Goal: Transaction & Acquisition: Purchase product/service

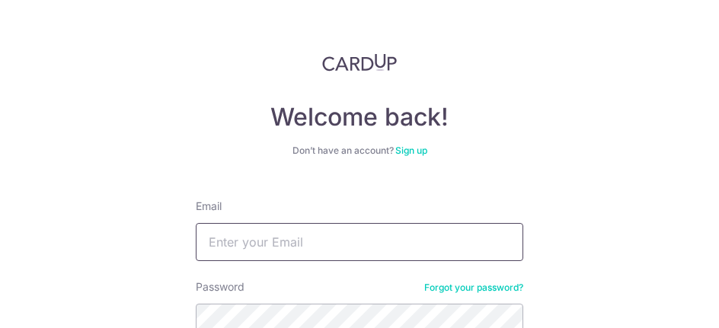
click at [242, 246] on input "Email" at bounding box center [359, 242] width 327 height 38
type input "[EMAIL_ADDRESS][DOMAIN_NAME]"
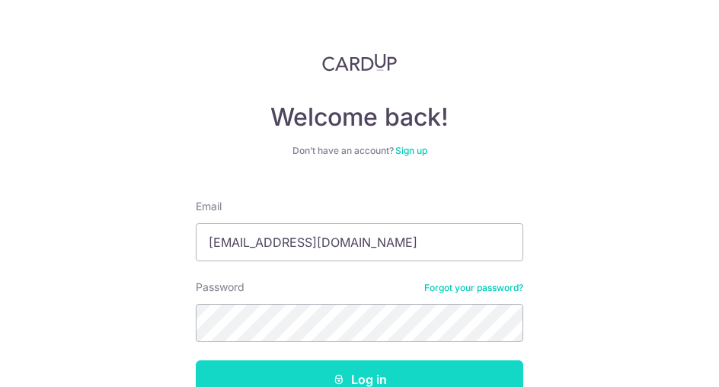
click at [294, 369] on button "Log in" at bounding box center [359, 379] width 327 height 38
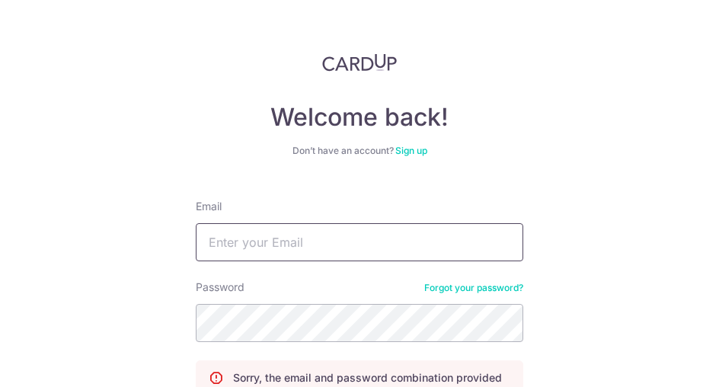
click at [236, 245] on input "Email" at bounding box center [359, 242] width 327 height 38
type input "mickibebi@gmail.com"
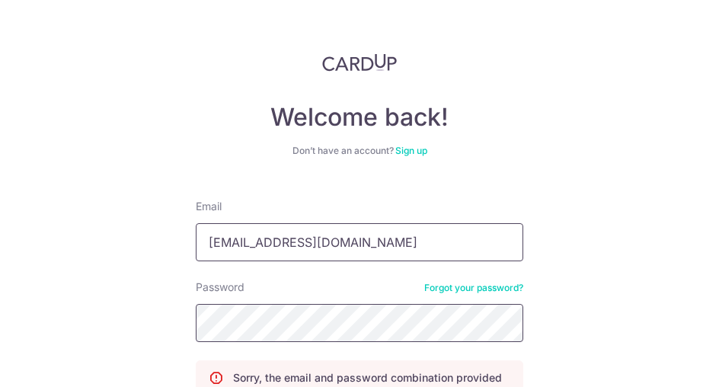
scroll to position [152, 0]
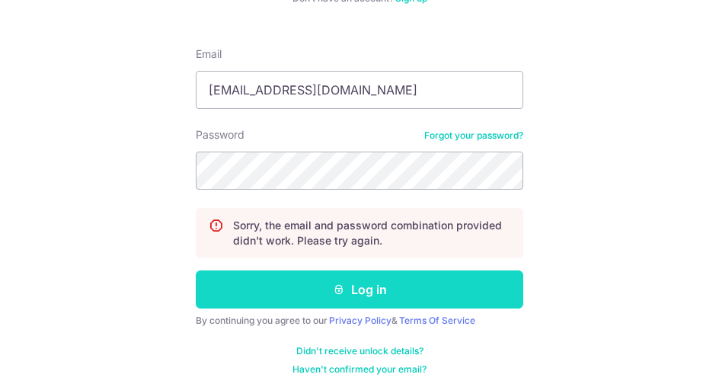
click at [311, 292] on button "Log in" at bounding box center [359, 289] width 327 height 38
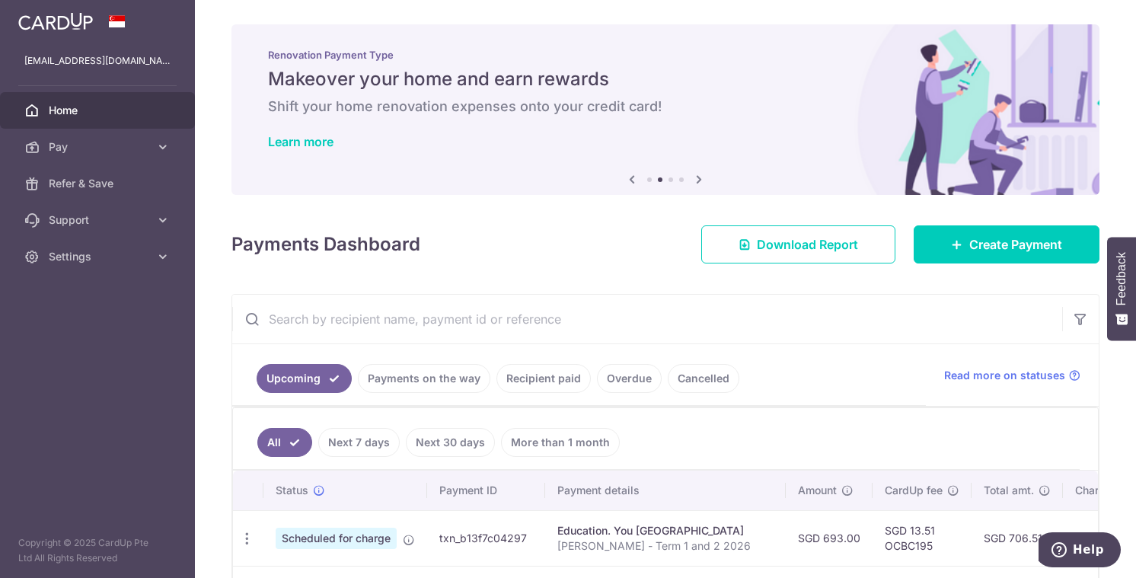
click at [416, 385] on link "Payments on the way" at bounding box center [424, 378] width 132 height 29
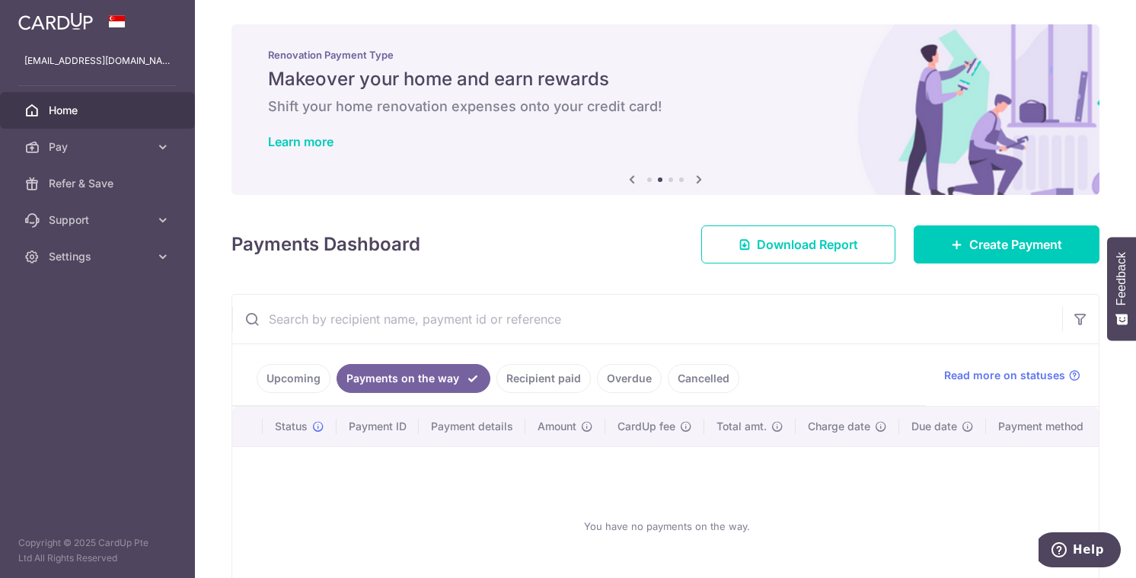
scroll to position [109, 0]
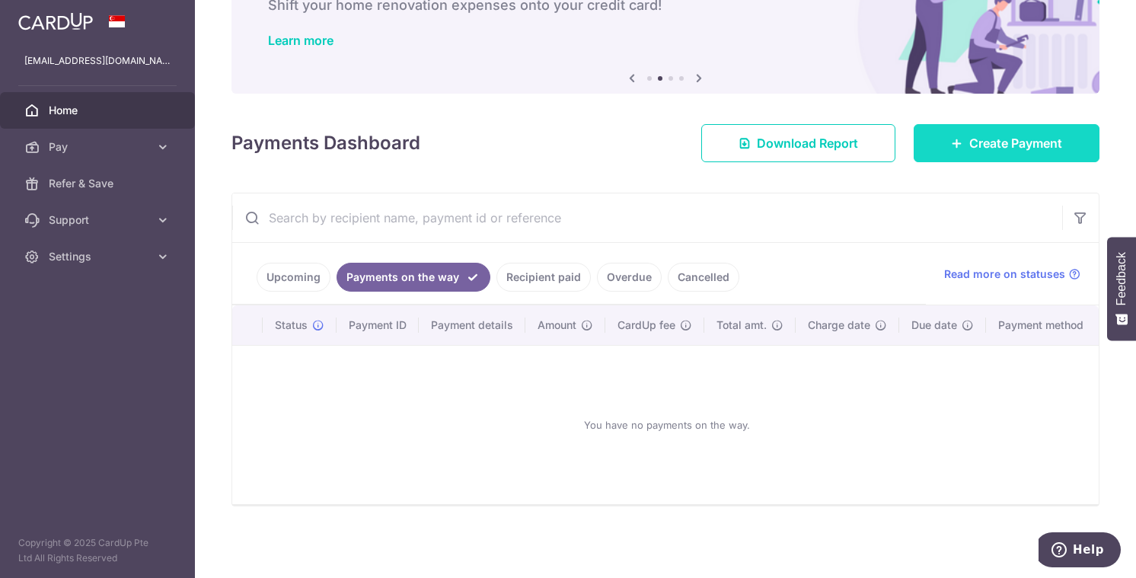
click at [718, 134] on span "Create Payment" at bounding box center [1015, 143] width 93 height 18
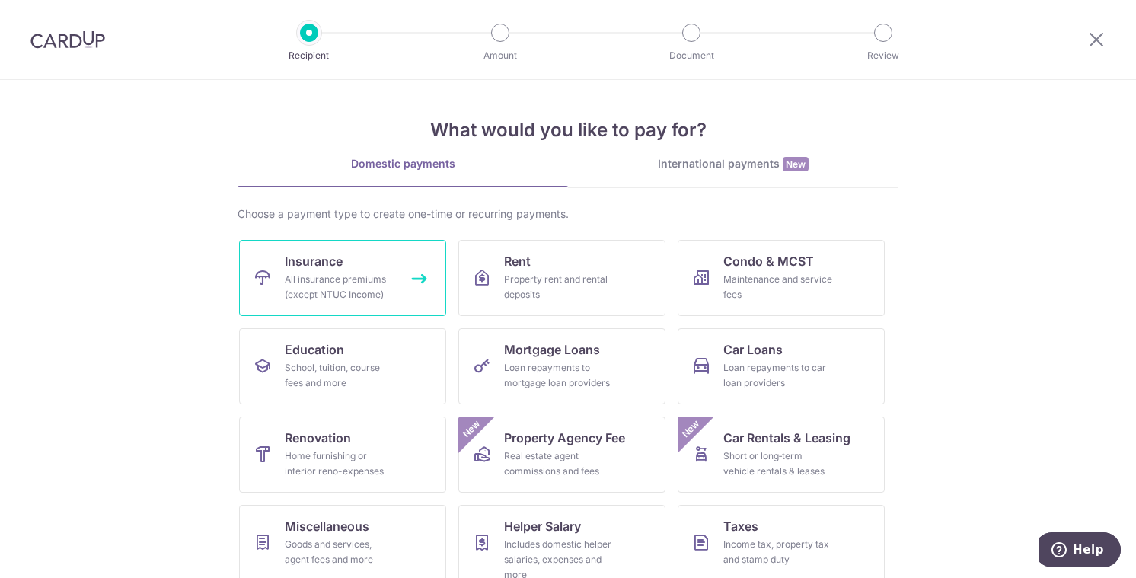
click at [314, 282] on div "All insurance premiums (except NTUC Income)" at bounding box center [340, 287] width 110 height 30
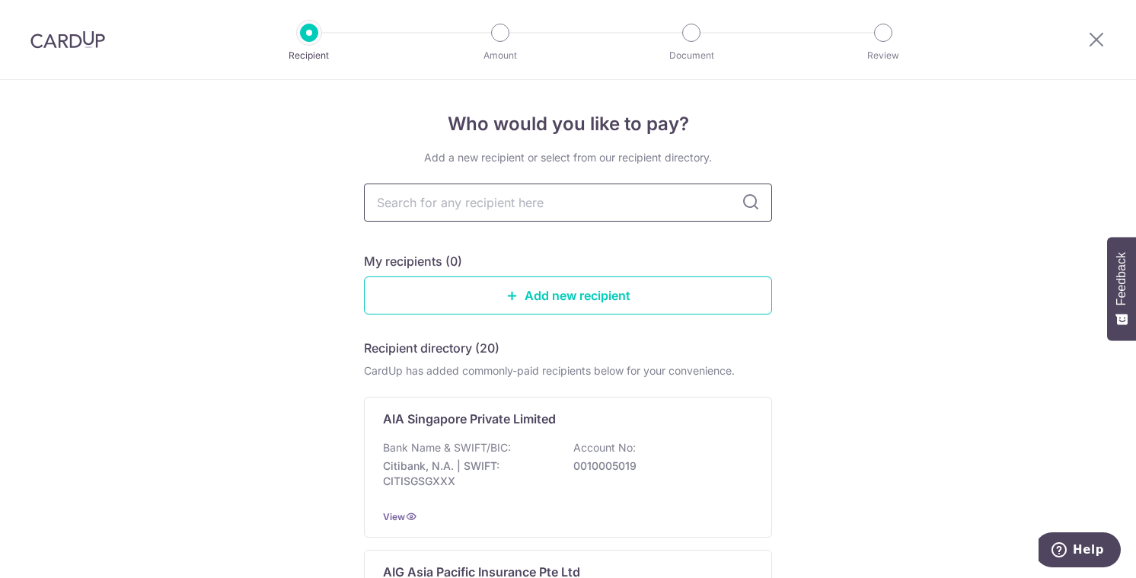
click at [438, 209] on input "text" at bounding box center [568, 202] width 408 height 38
click at [530, 199] on input "text" at bounding box center [568, 202] width 408 height 38
click at [1106, 47] on div at bounding box center [1096, 39] width 79 height 79
click at [1102, 43] on icon at bounding box center [1096, 39] width 18 height 19
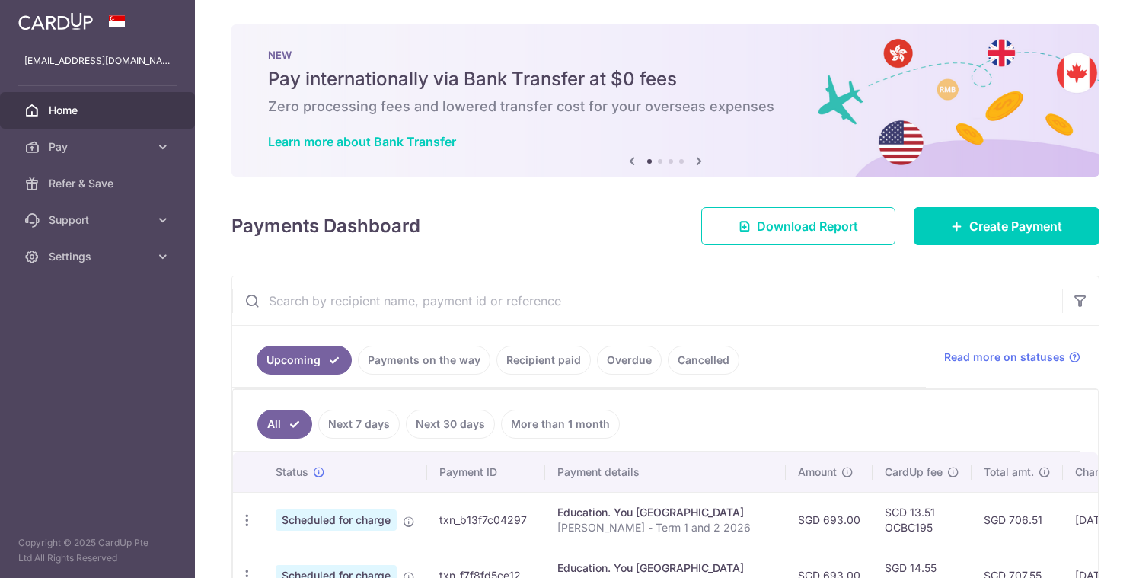
scroll to position [152, 0]
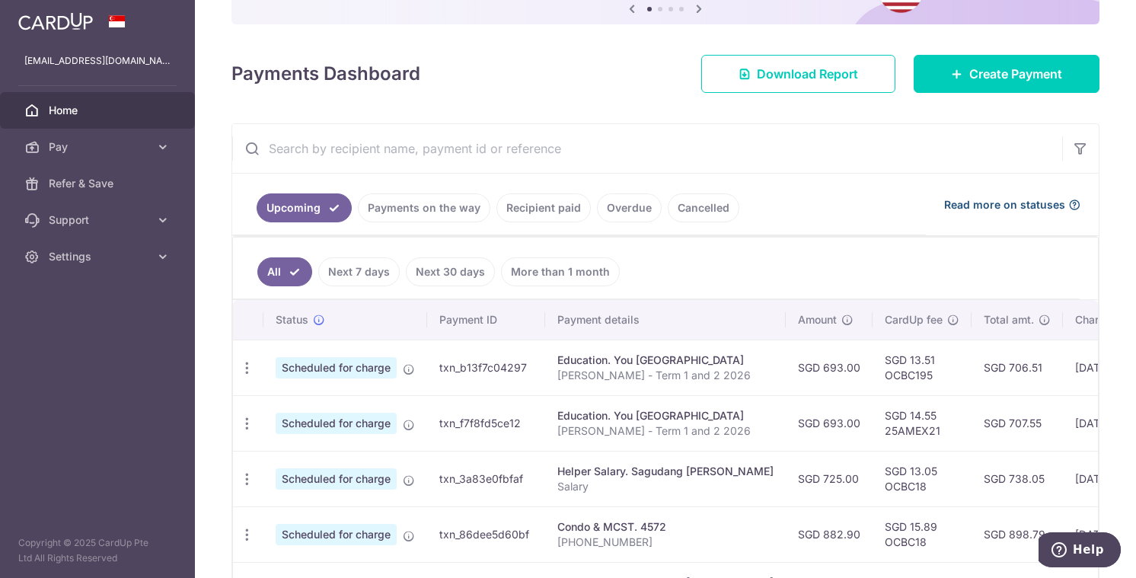
click at [974, 205] on span "Read more on statuses" at bounding box center [1004, 204] width 121 height 15
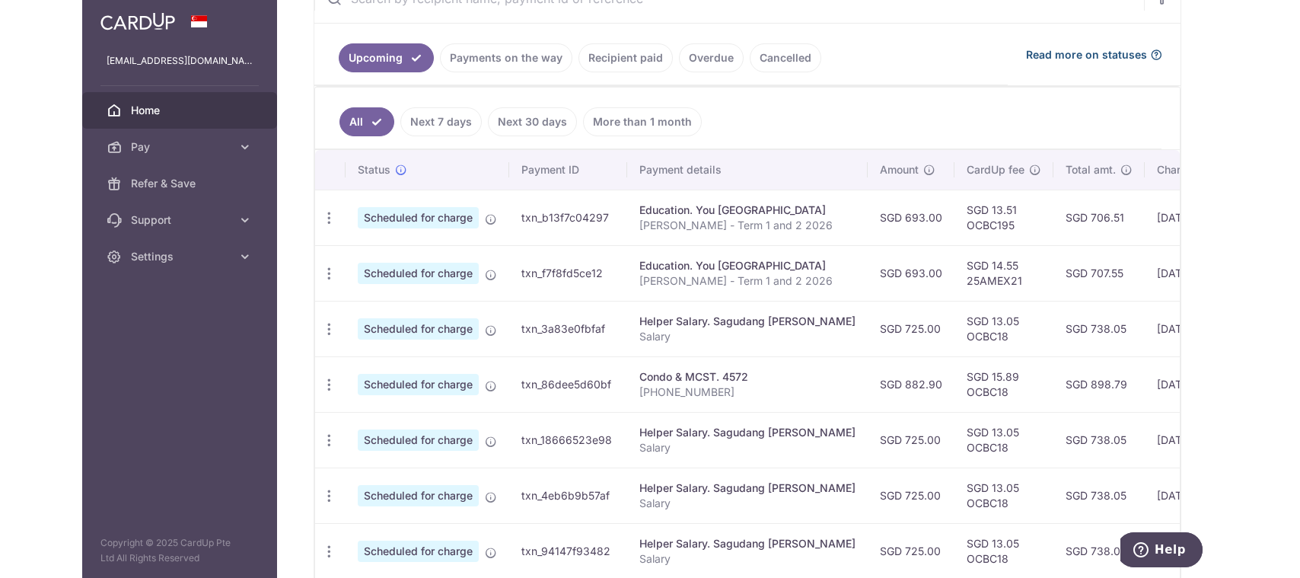
scroll to position [132, 0]
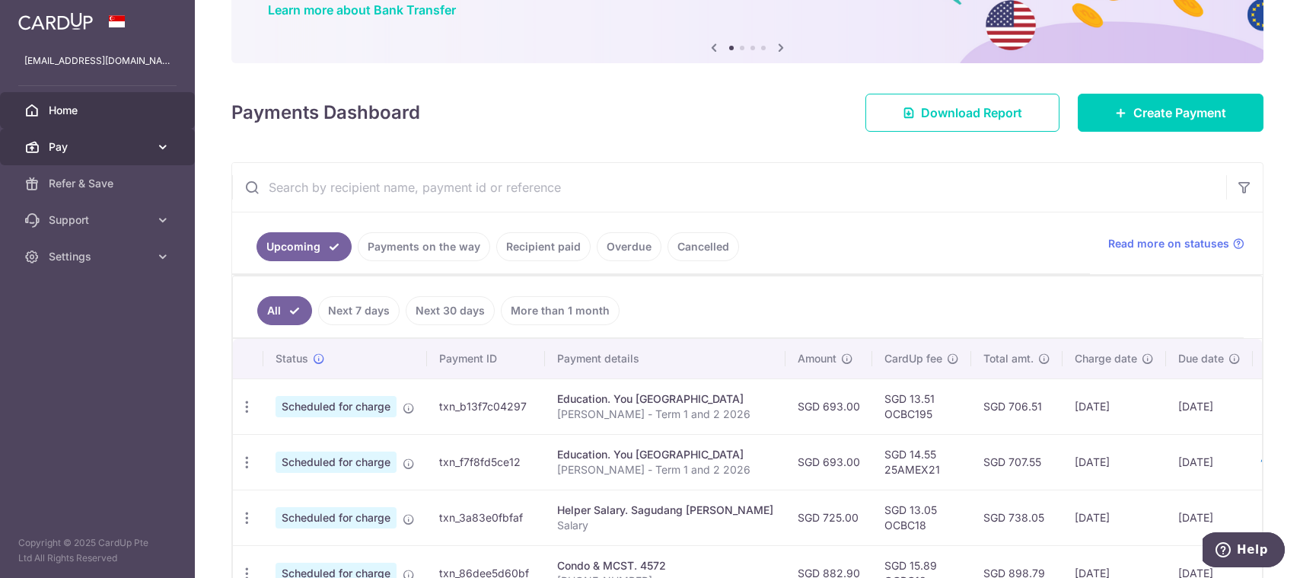
click at [90, 151] on span "Pay" at bounding box center [99, 146] width 100 height 15
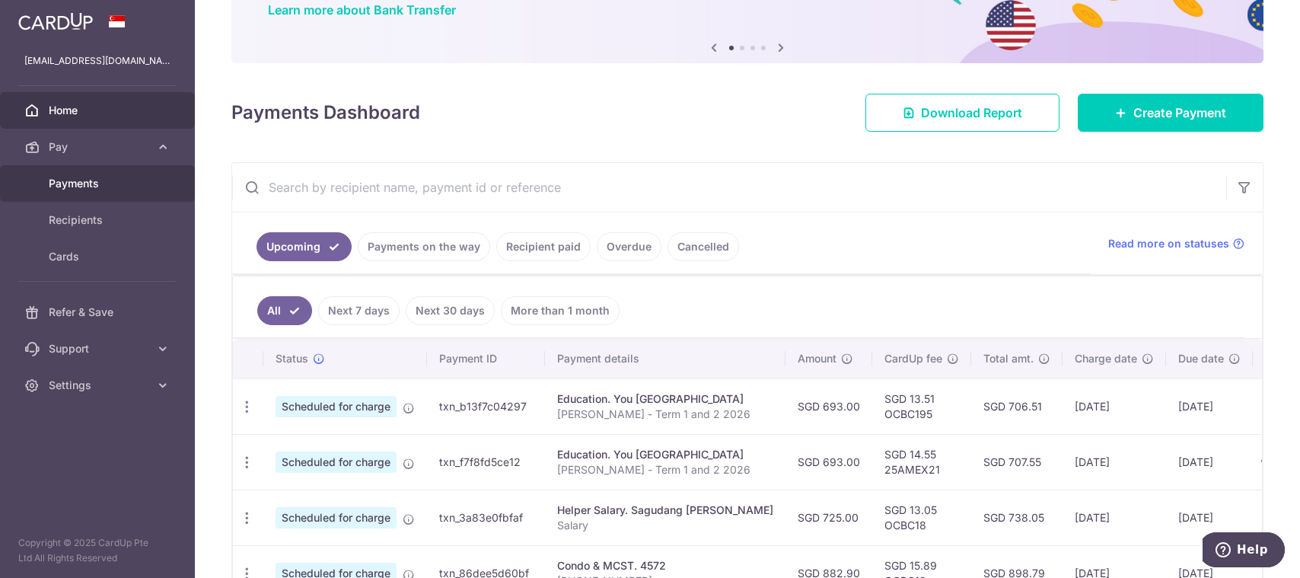
click at [55, 186] on span "Payments" at bounding box center [99, 183] width 100 height 15
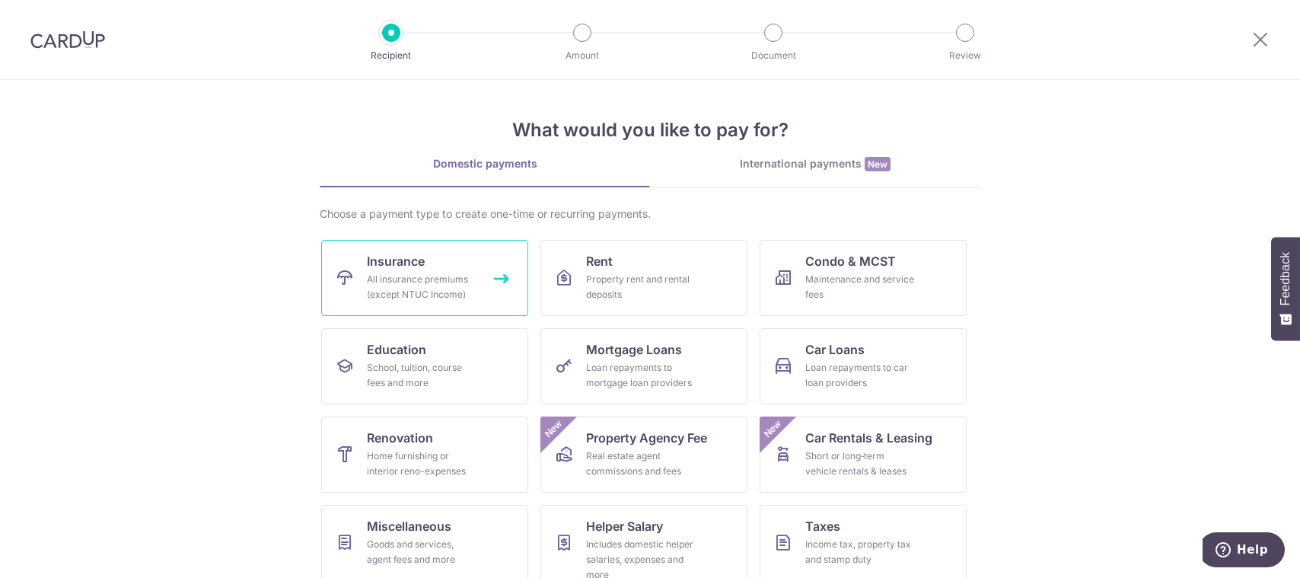
click at [387, 290] on div "All insurance premiums (except NTUC Income)" at bounding box center [422, 287] width 110 height 30
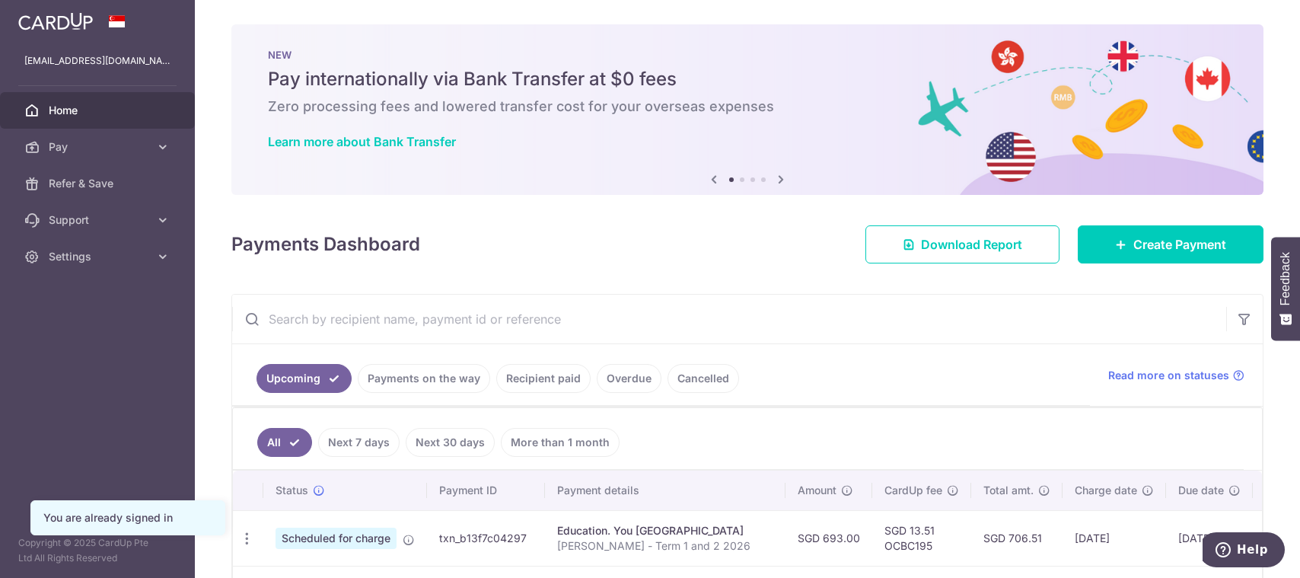
scroll to position [152, 0]
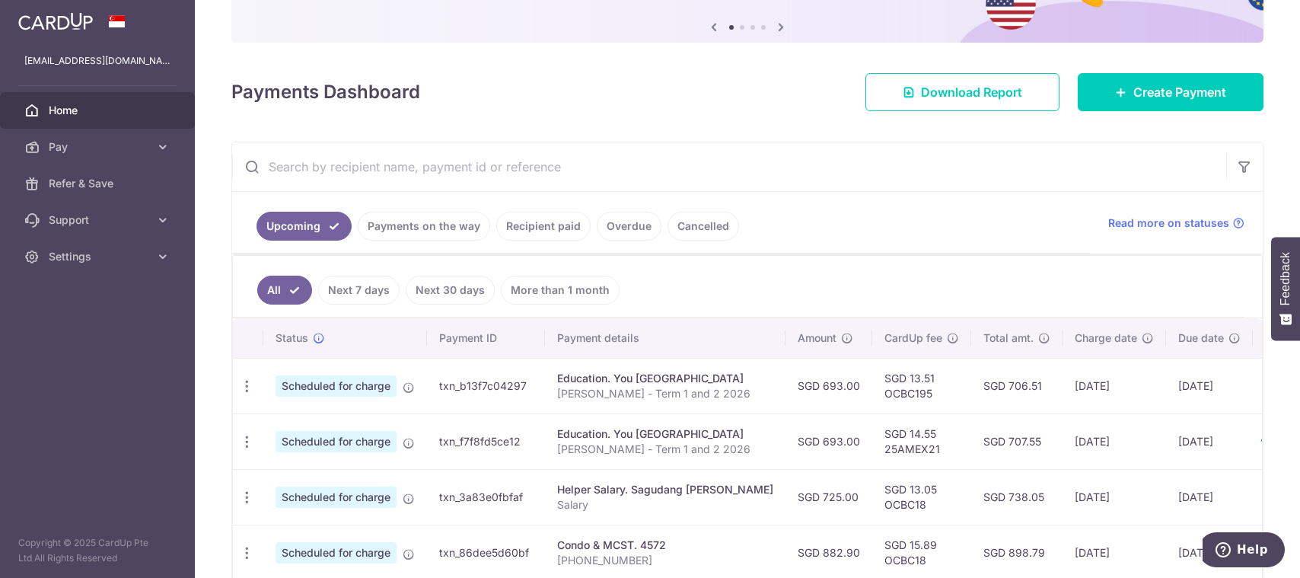
click at [542, 231] on link "Recipient paid" at bounding box center [543, 226] width 94 height 29
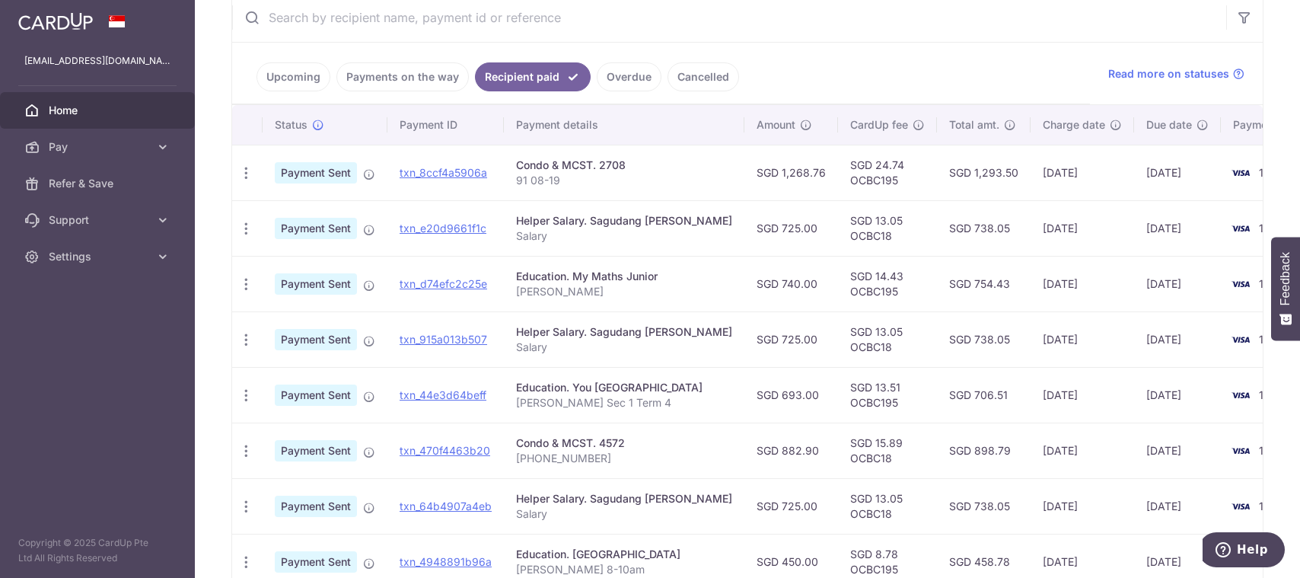
scroll to position [542, 0]
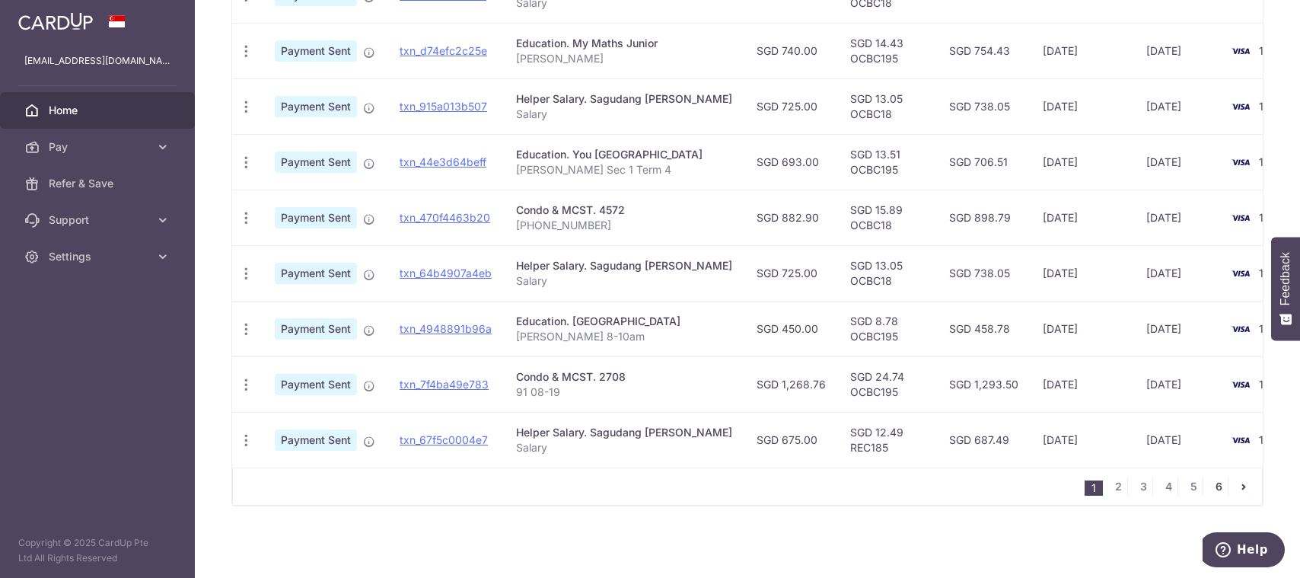
click at [1210, 487] on link "6" at bounding box center [1219, 486] width 18 height 18
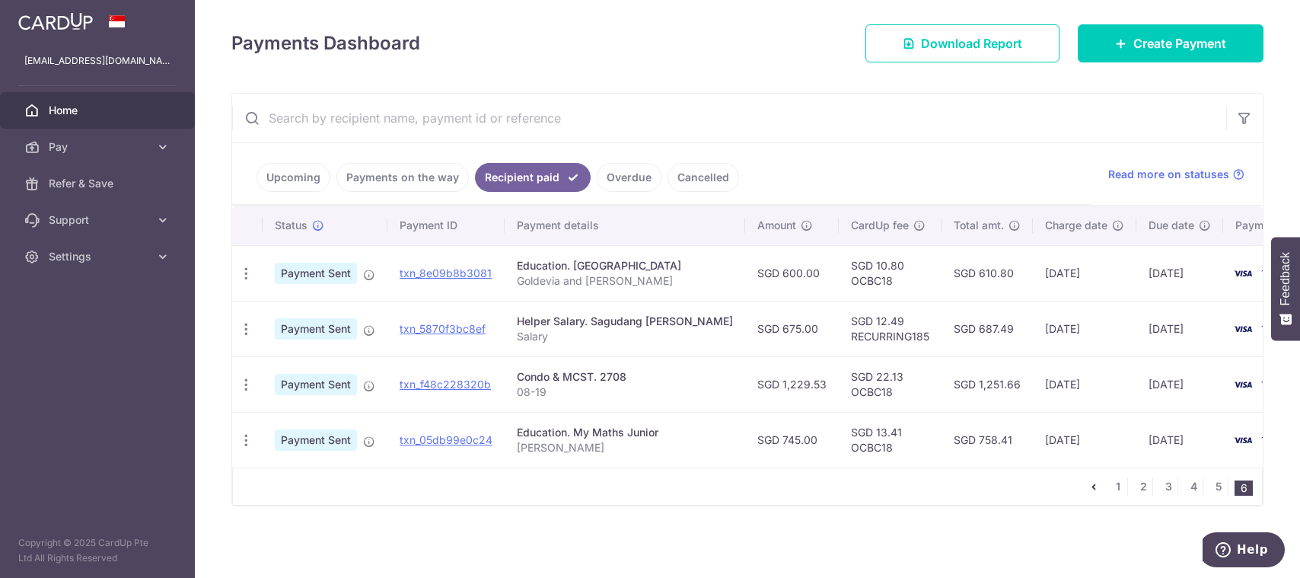
scroll to position [209, 0]
click at [1238, 492] on li "6" at bounding box center [1244, 487] width 18 height 15
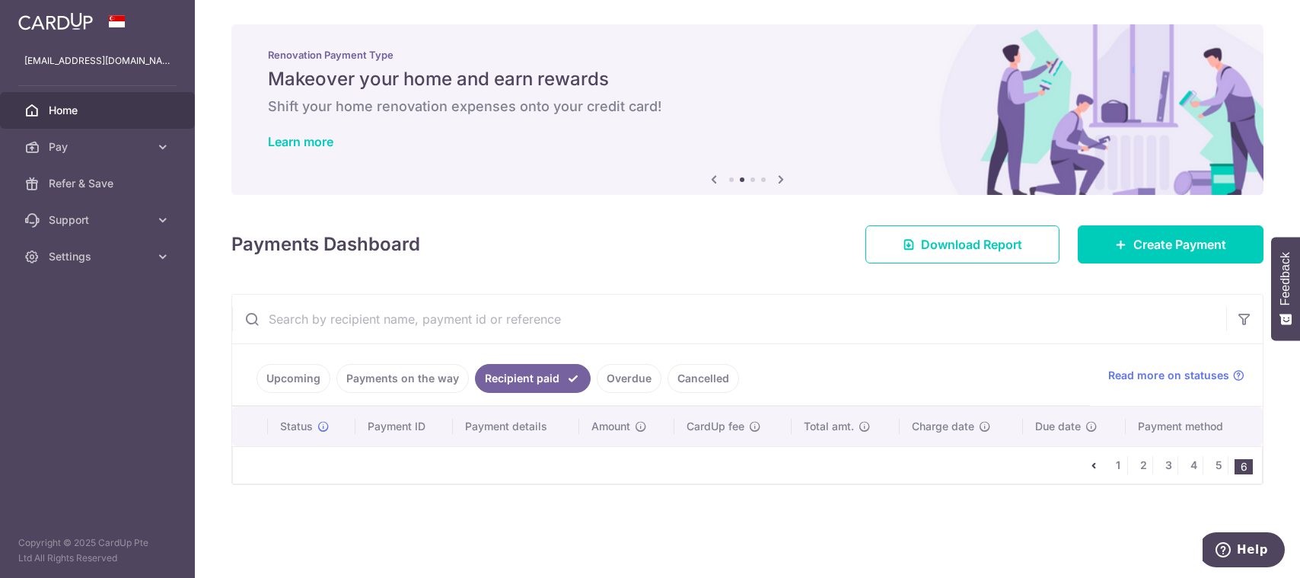
scroll to position [0, 0]
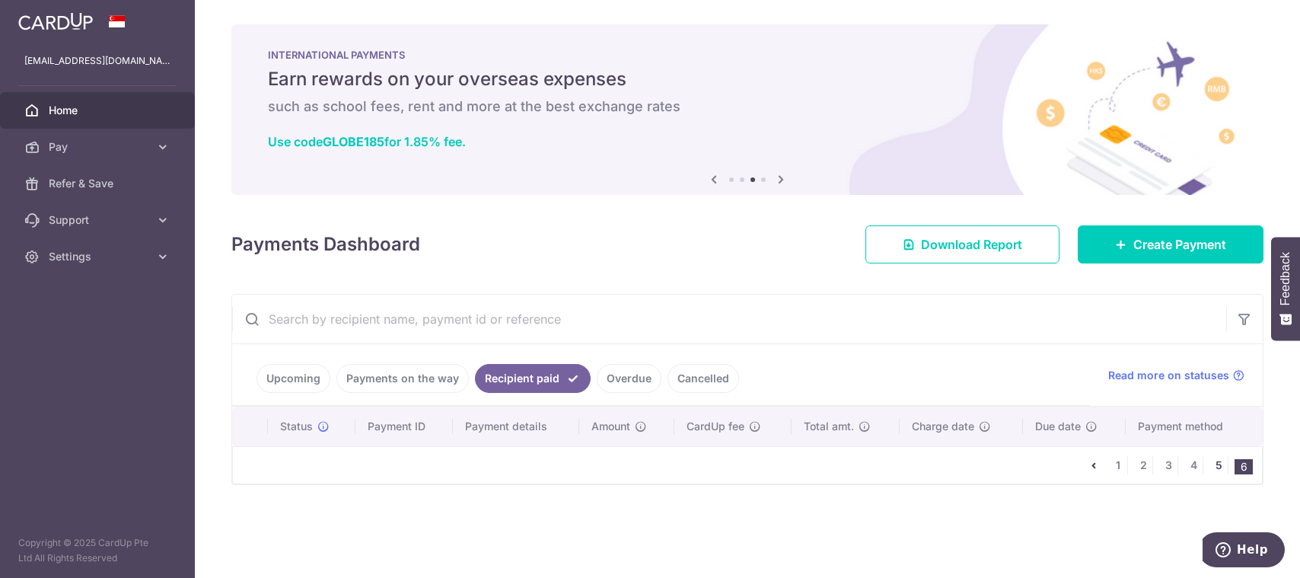
click at [1215, 467] on link "5" at bounding box center [1219, 465] width 18 height 18
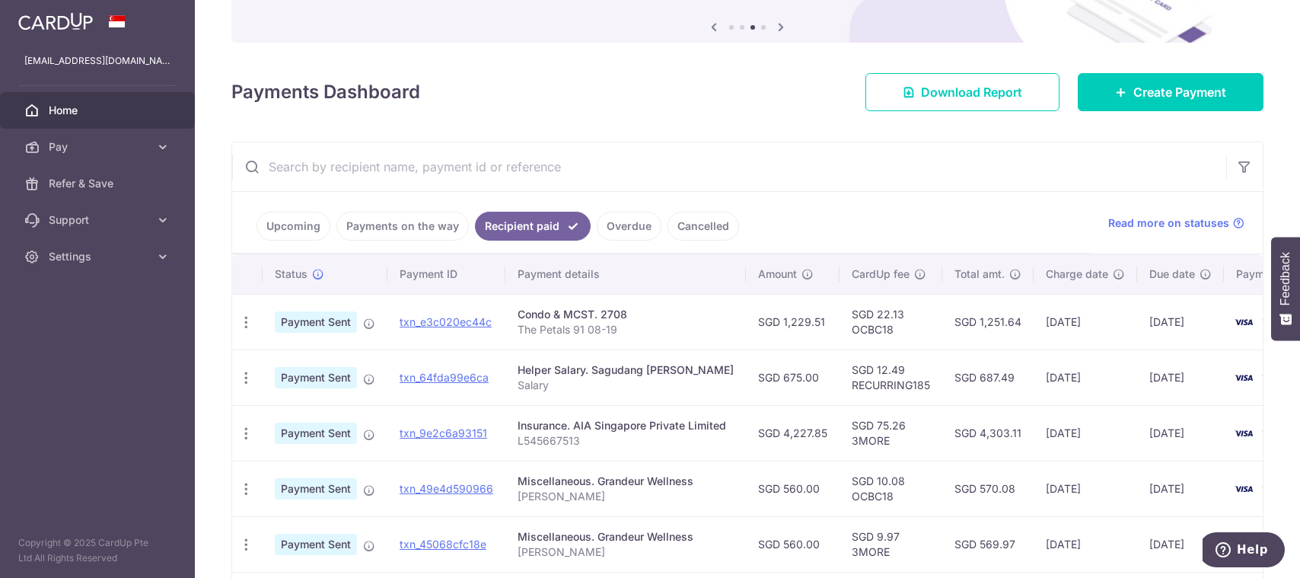
scroll to position [304, 0]
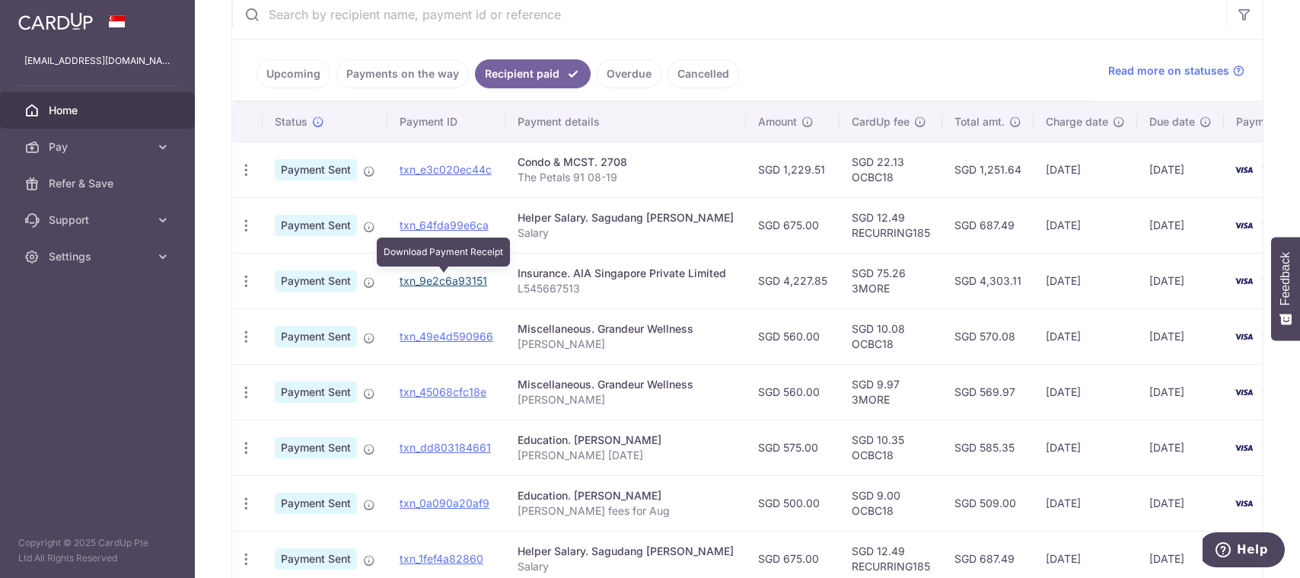
click at [469, 279] on link "txn_9e2c6a93151" at bounding box center [444, 280] width 88 height 13
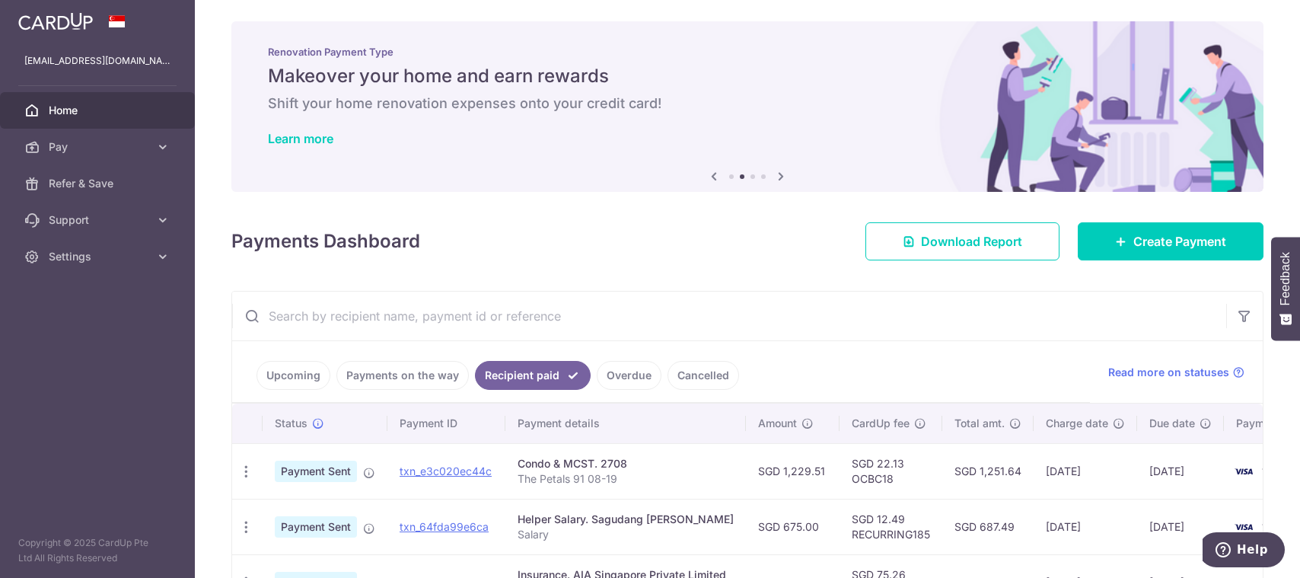
scroll to position [0, 0]
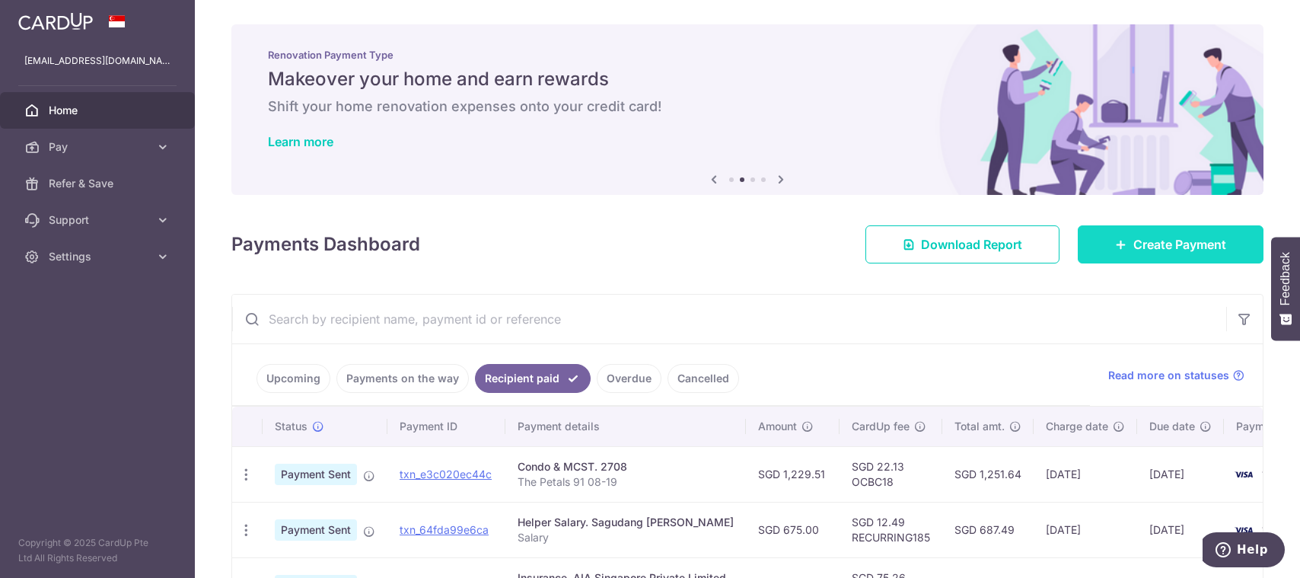
click at [1162, 239] on span "Create Payment" at bounding box center [1179, 244] width 93 height 18
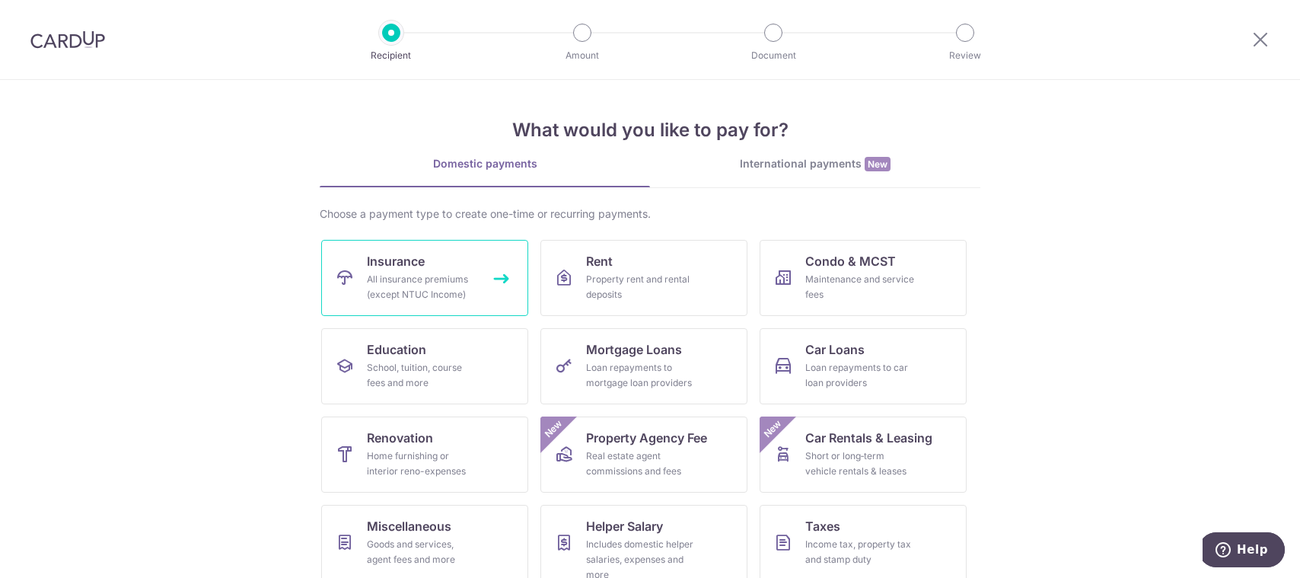
click at [420, 279] on div "All insurance premiums (except NTUC Income)" at bounding box center [422, 287] width 110 height 30
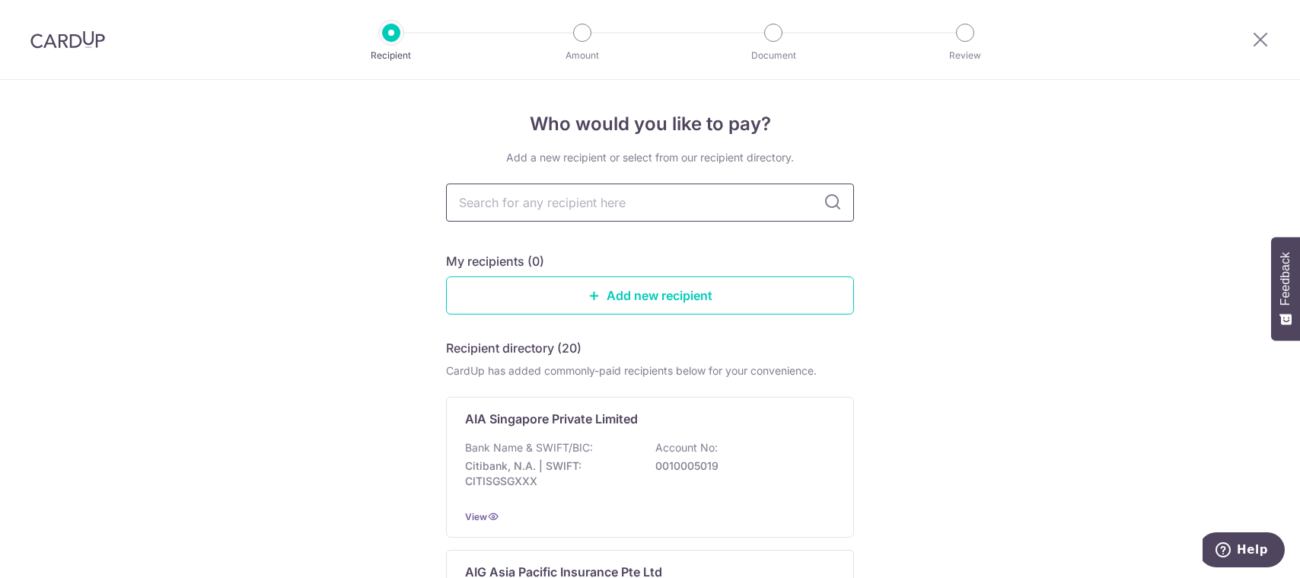
click at [598, 203] on input "text" at bounding box center [650, 202] width 408 height 38
click at [679, 467] on p "0010005019" at bounding box center [740, 465] width 171 height 15
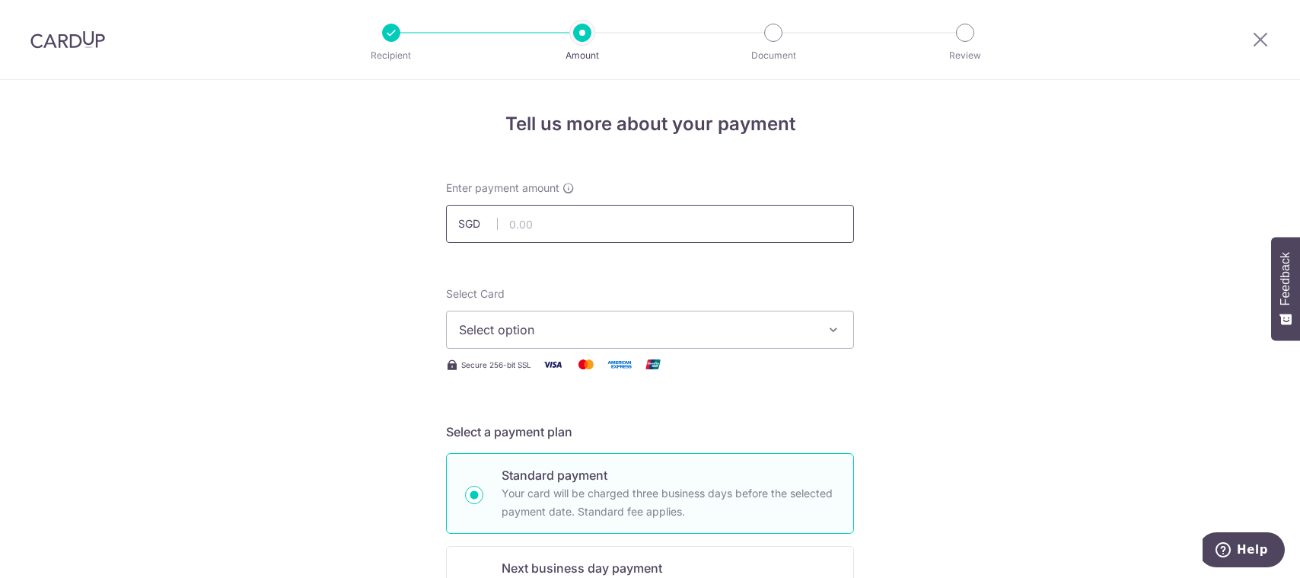
click at [534, 222] on input "text" at bounding box center [650, 224] width 408 height 38
type input "4,227.85"
click at [830, 288] on div "Select Card Select option Add credit card Your Cards **** 1842 **** 1002" at bounding box center [650, 317] width 408 height 62
click at [577, 341] on button "Select option" at bounding box center [650, 330] width 408 height 38
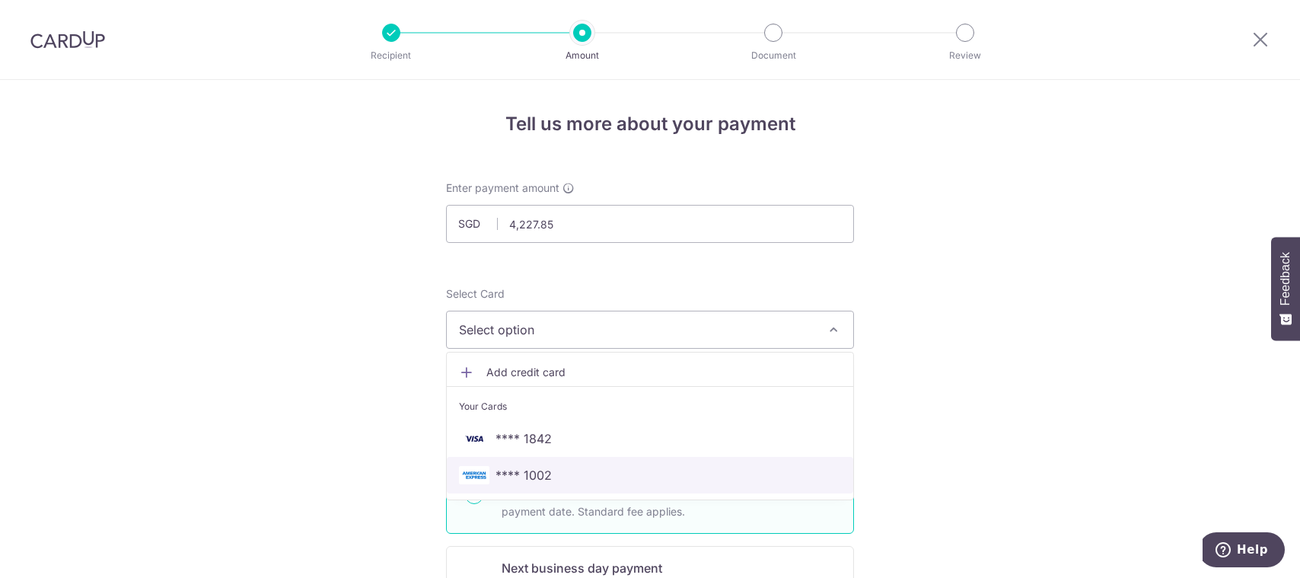
click at [540, 478] on span "**** 1002" at bounding box center [524, 475] width 56 height 18
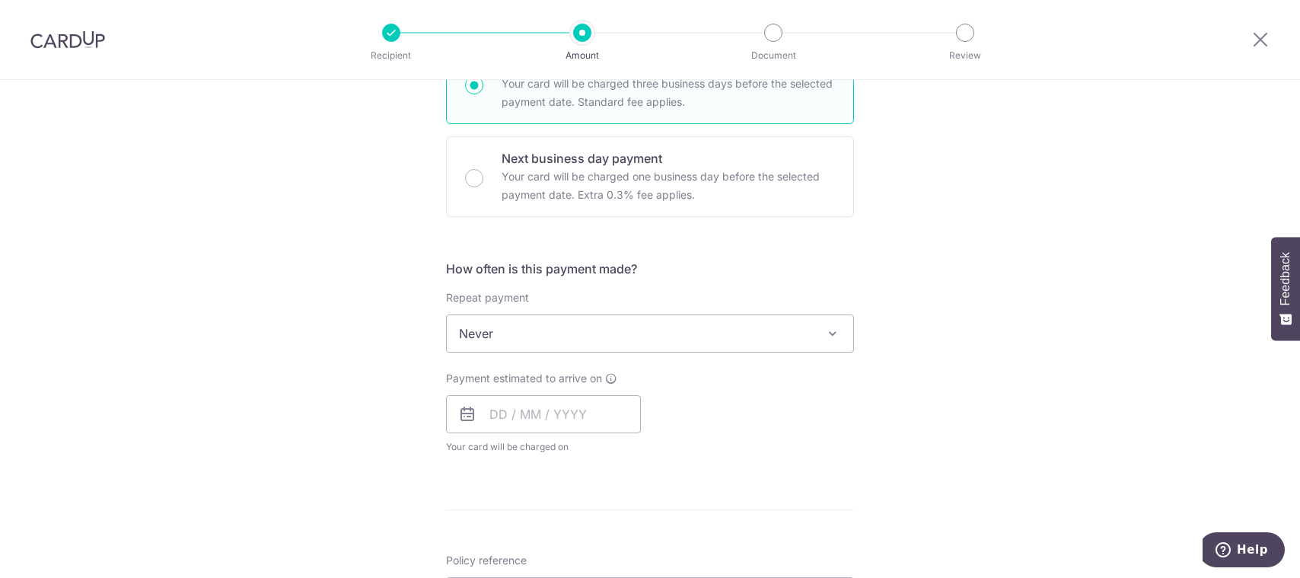
scroll to position [457, 0]
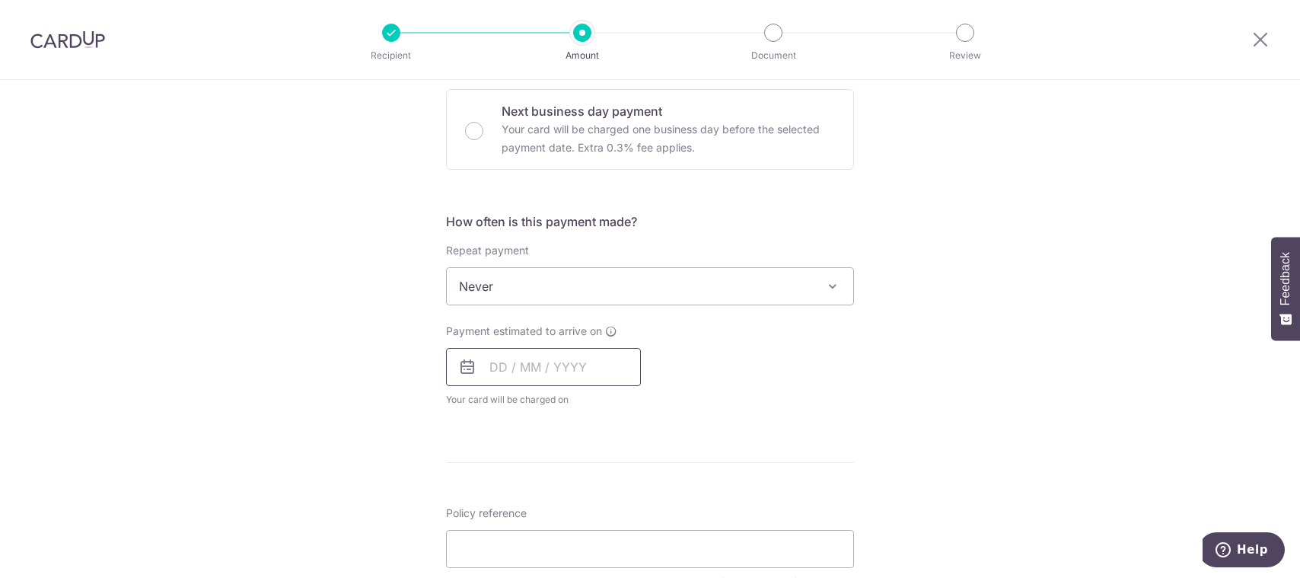
click at [490, 356] on input "text" at bounding box center [543, 367] width 195 height 38
click at [501, 506] on link "6" at bounding box center [508, 505] width 24 height 24
type input "[DATE]"
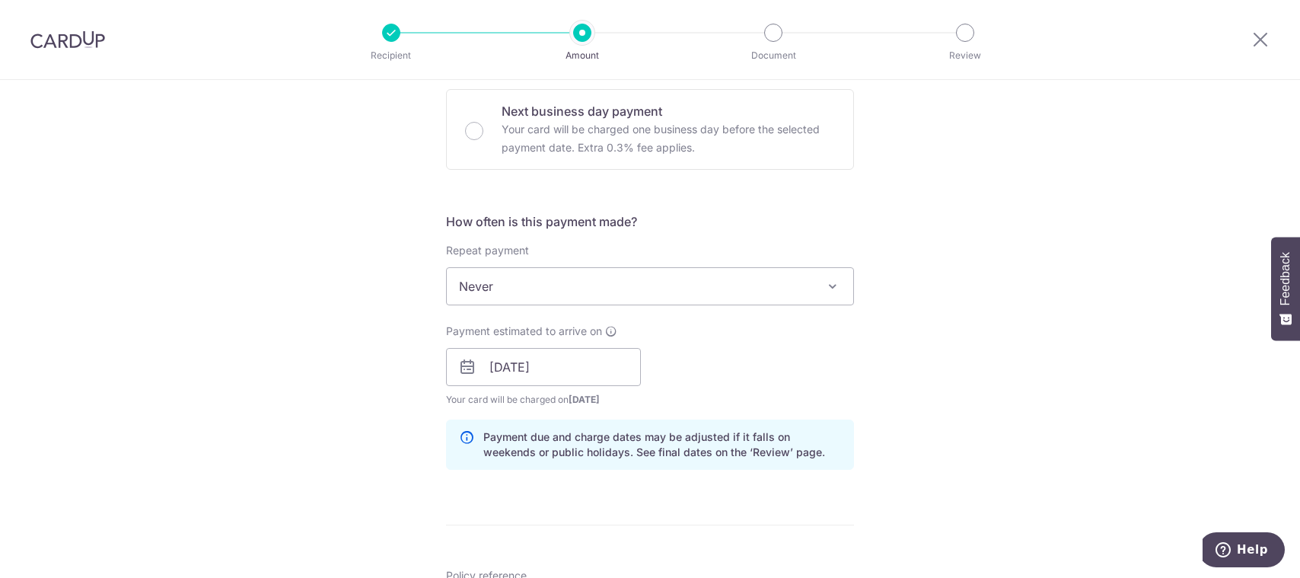
scroll to position [609, 0]
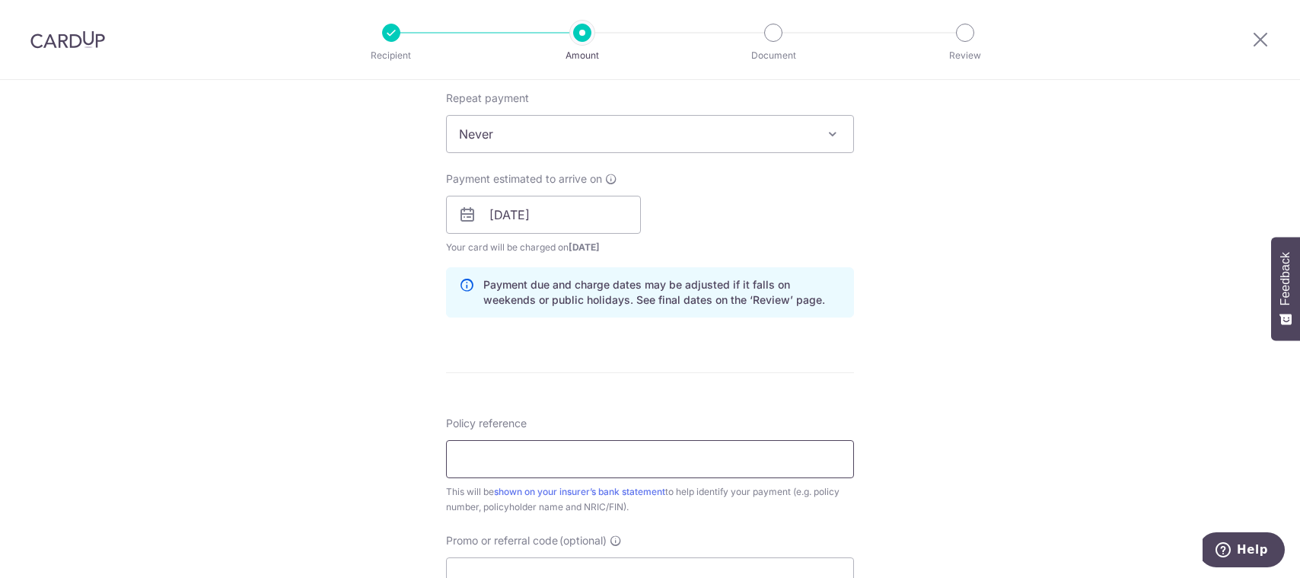
click at [554, 458] on input "Policy reference" at bounding box center [650, 459] width 408 height 38
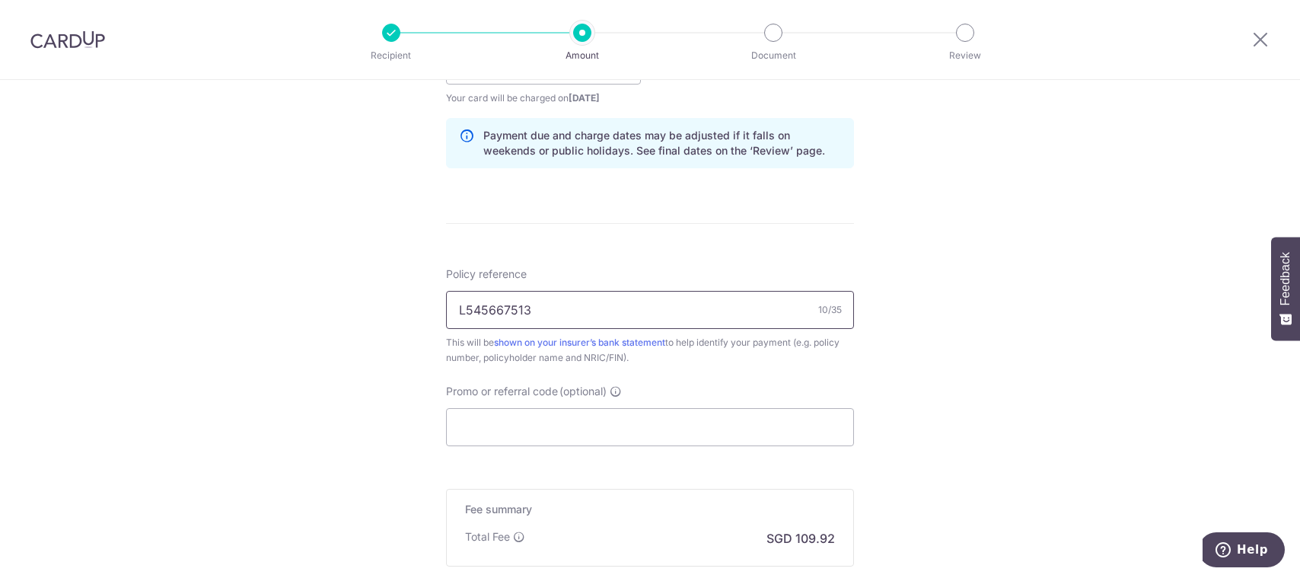
scroll to position [913, 0]
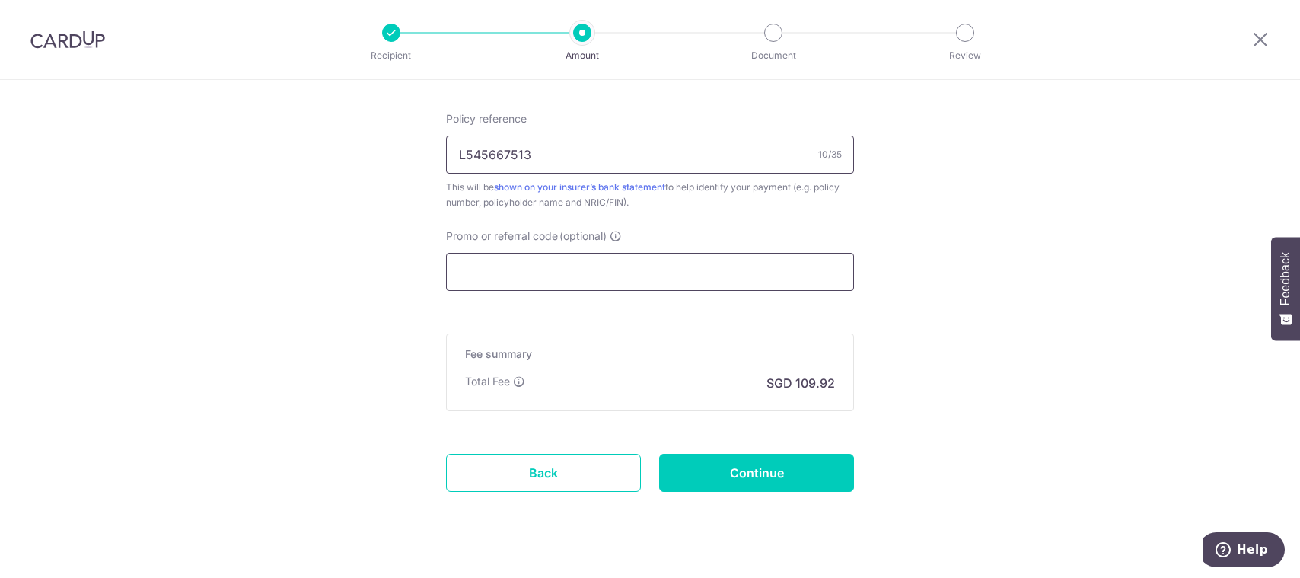
type input "L545667513"
click at [511, 276] on input "Promo or referral code (optional)" at bounding box center [650, 272] width 408 height 38
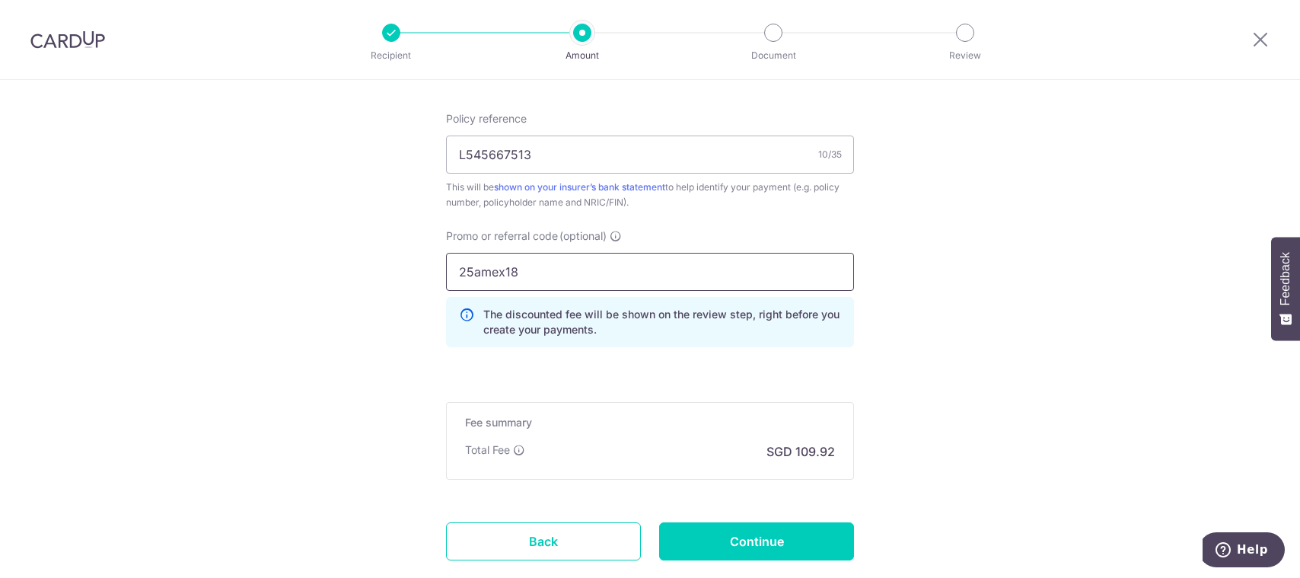
type input "25amex18"
click button "Add Card" at bounding box center [0, 0] width 0 height 0
click at [748, 534] on input "Continue" at bounding box center [756, 541] width 195 height 38
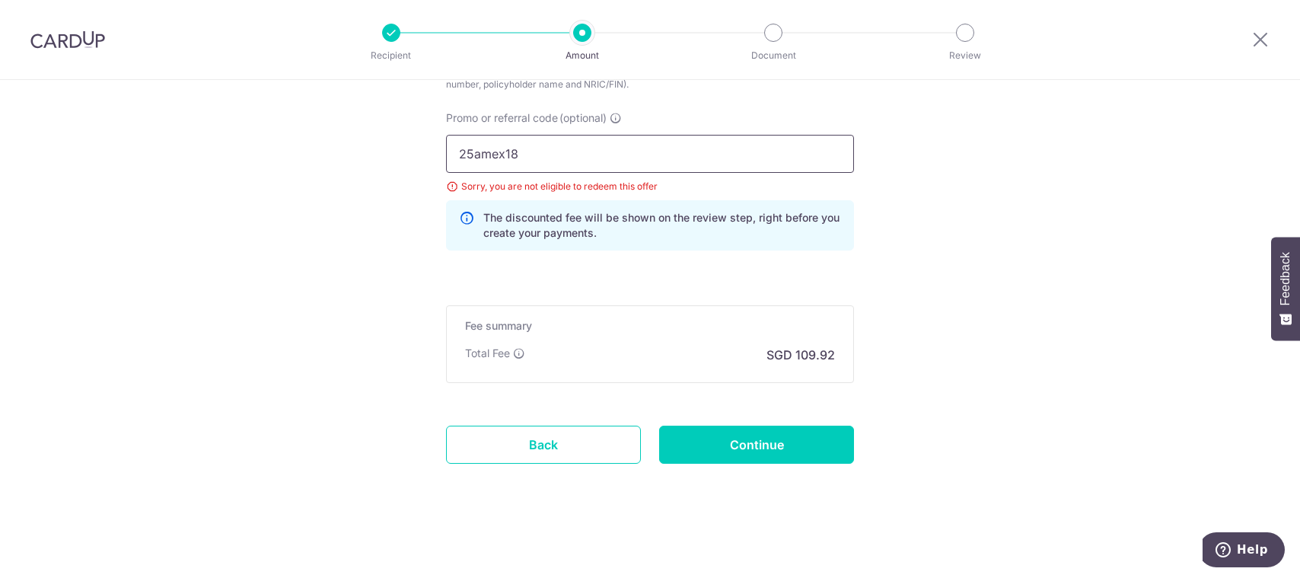
drag, startPoint x: 534, startPoint y: 155, endPoint x: 441, endPoint y: 146, distance: 94.1
click at [441, 146] on div "Promo or referral code (optional) 25amex18 Sorry, you are not eligible to redee…" at bounding box center [650, 186] width 426 height 152
drag, startPoint x: 1119, startPoint y: 397, endPoint x: 1074, endPoint y: 400, distance: 45.0
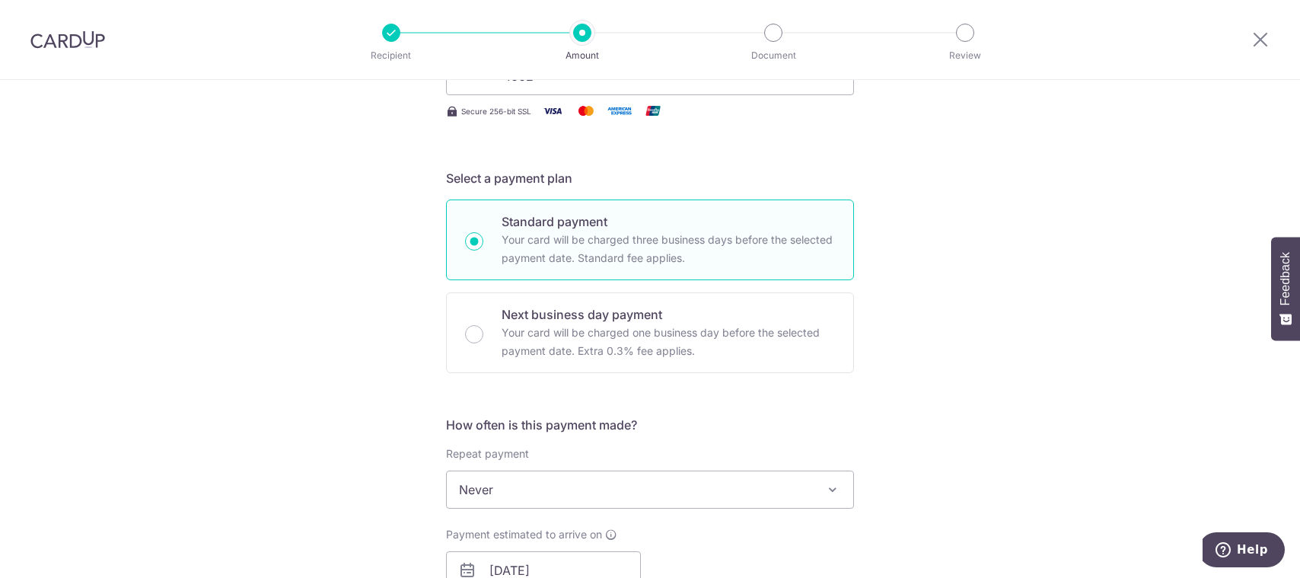
scroll to position [118, 0]
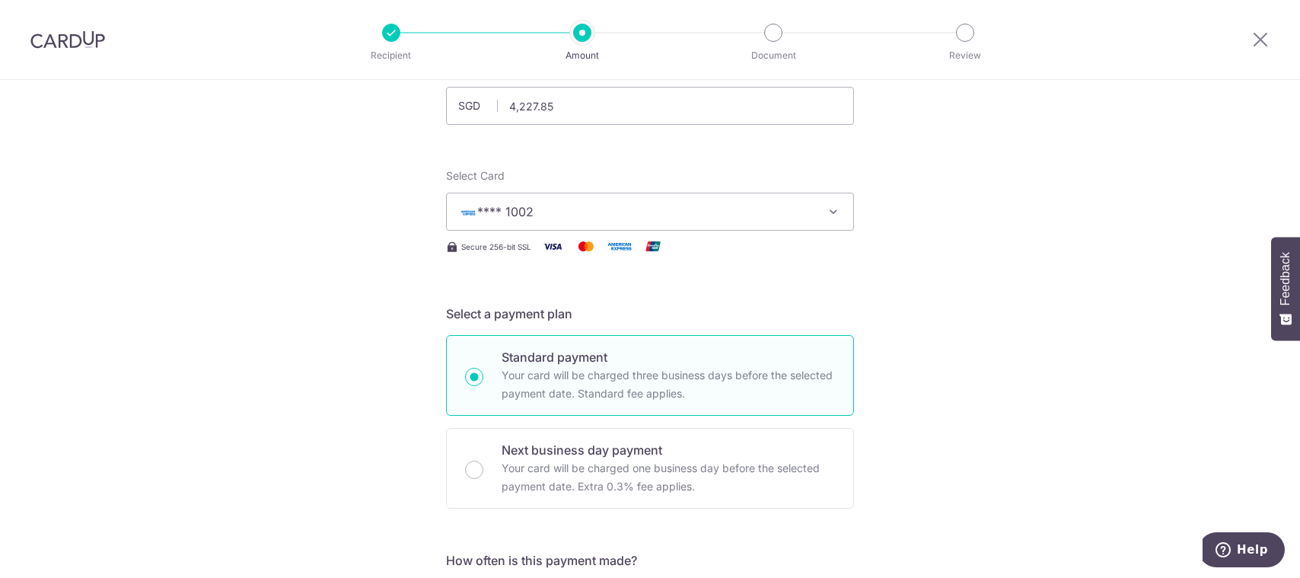
click at [767, 213] on span "**** 1002" at bounding box center [636, 211] width 355 height 18
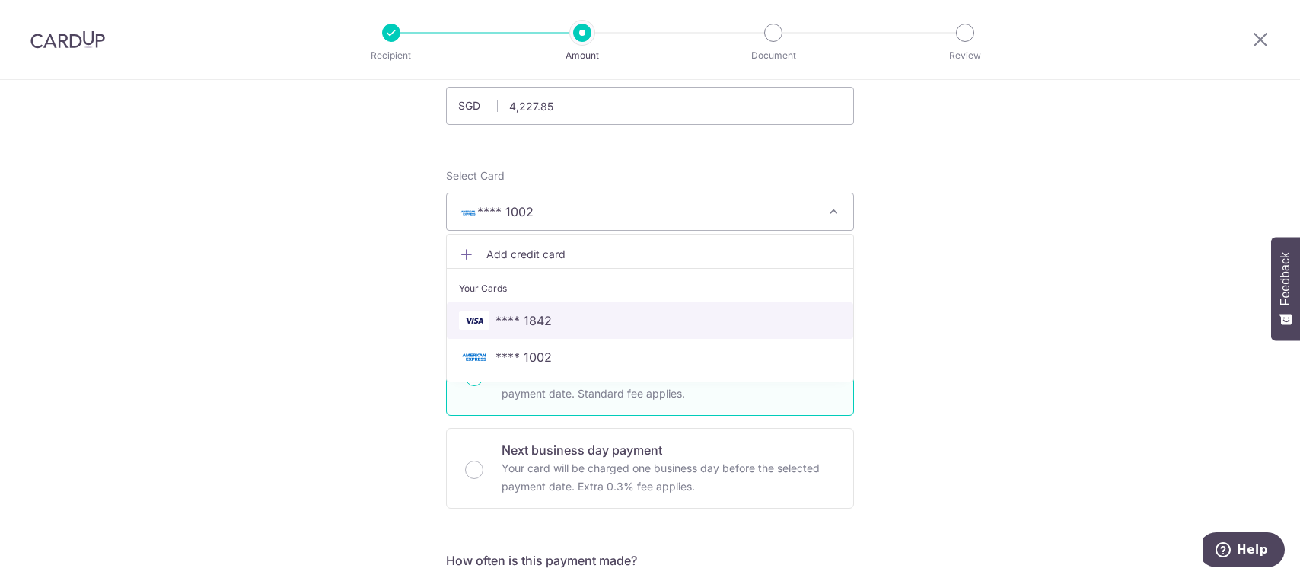
drag, startPoint x: 668, startPoint y: 321, endPoint x: 818, endPoint y: 299, distance: 151.6
click at [668, 321] on span "**** 1842" at bounding box center [650, 320] width 382 height 18
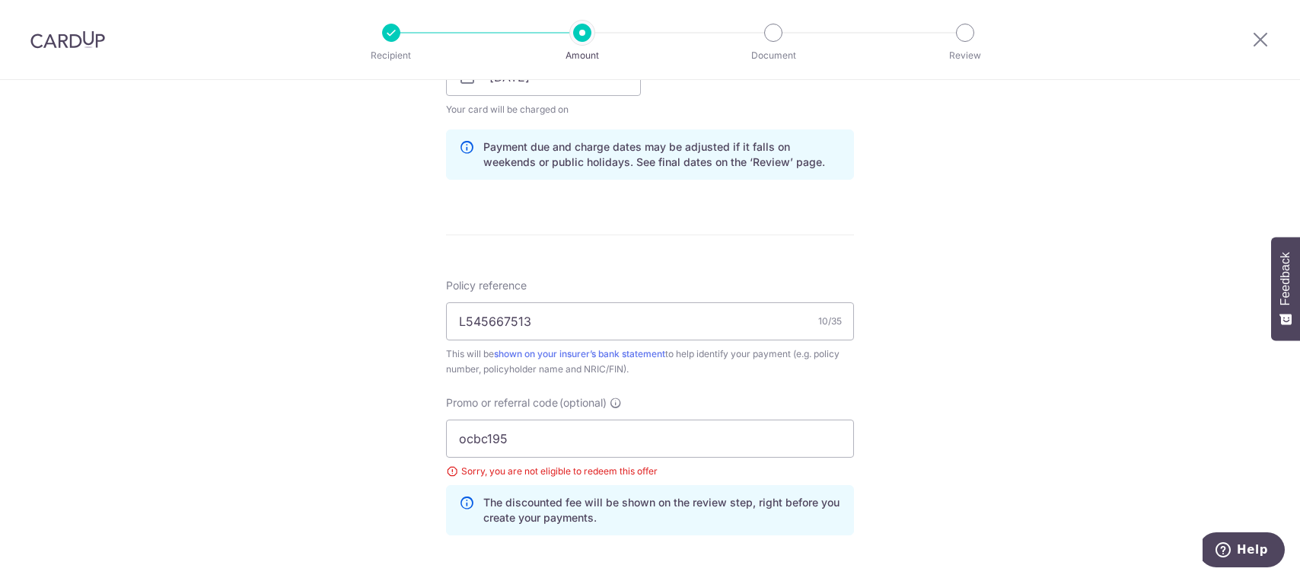
scroll to position [879, 0]
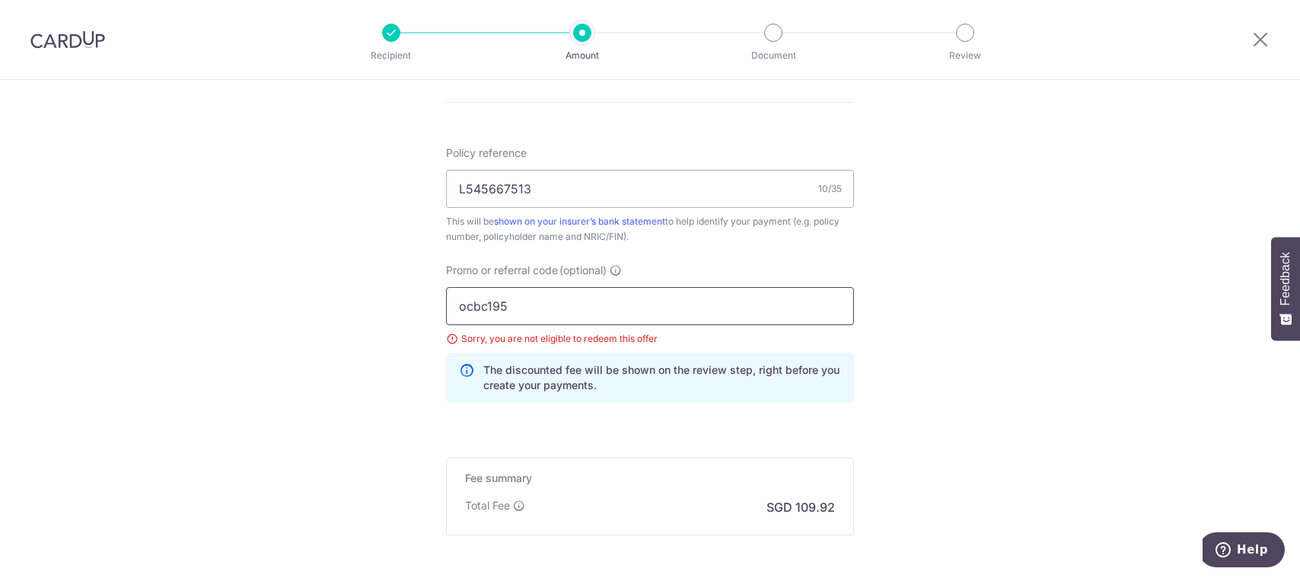
click at [702, 320] on input "ocbc195" at bounding box center [650, 306] width 408 height 38
click button "Add Card" at bounding box center [0, 0] width 0 height 0
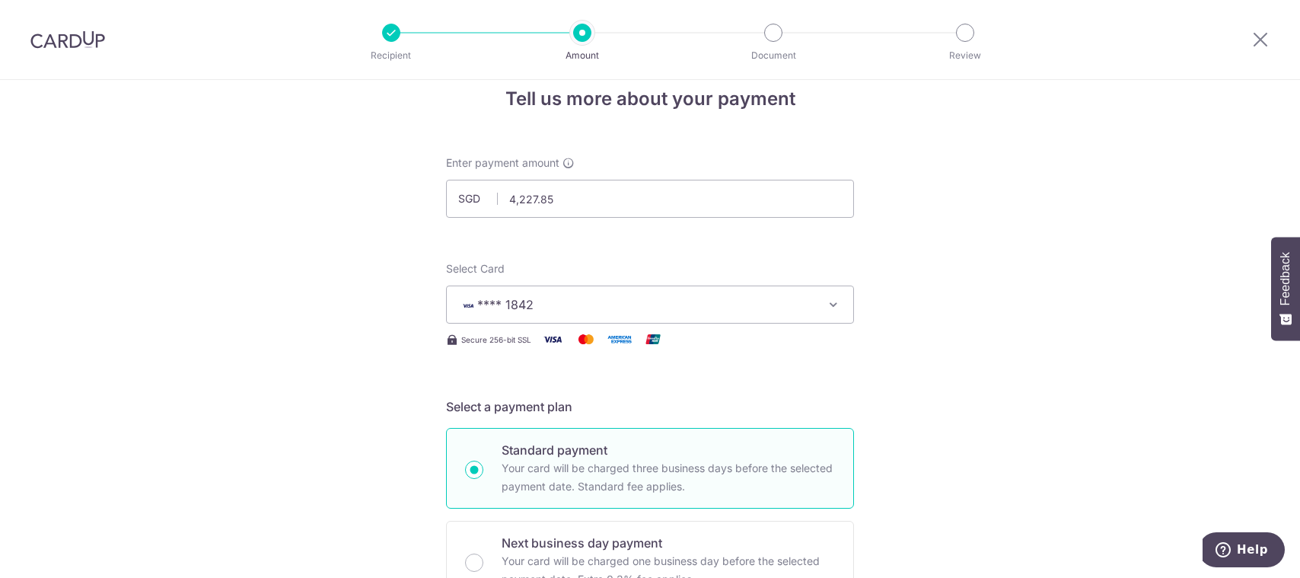
scroll to position [0, 0]
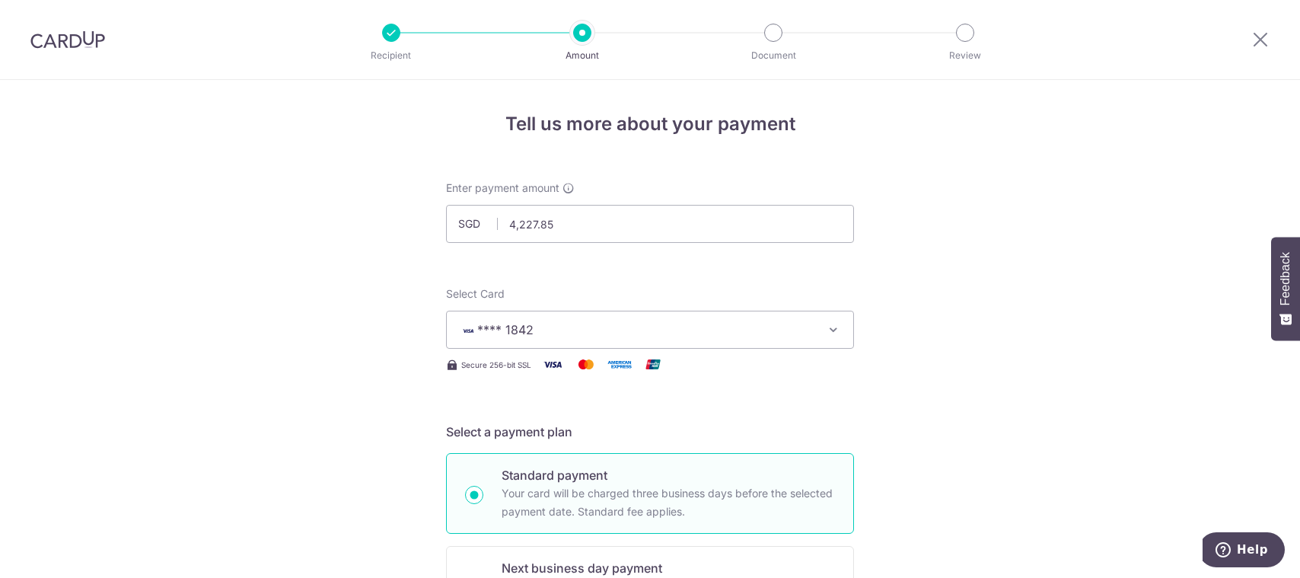
click at [561, 328] on span "**** 1842" at bounding box center [636, 329] width 355 height 18
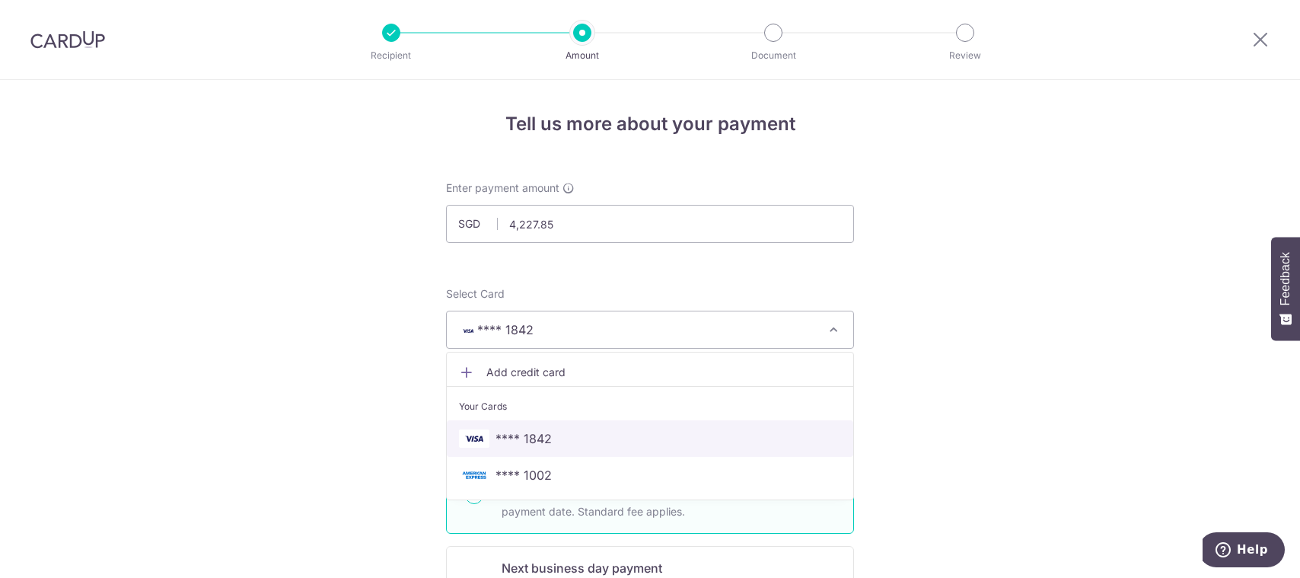
click at [485, 438] on img at bounding box center [474, 438] width 30 height 18
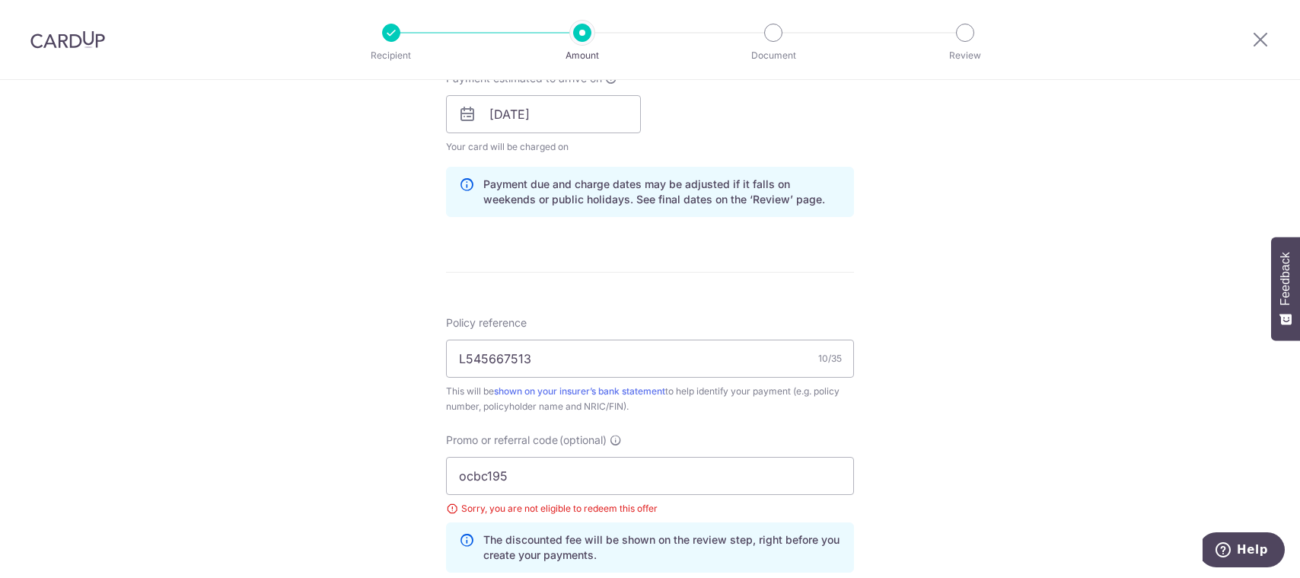
scroll to position [913, 0]
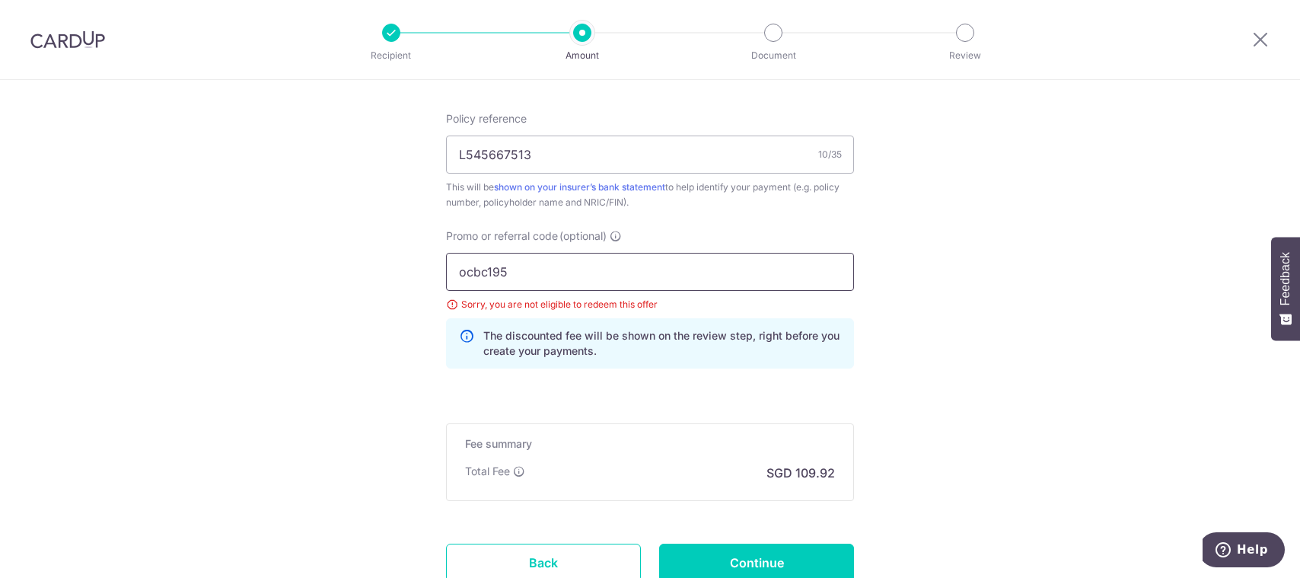
drag, startPoint x: 527, startPoint y: 272, endPoint x: 118, endPoint y: 225, distance: 411.4
type input "ocbc195"
click at [543, 369] on div "Promo or referral code (optional) ocbc195 Sorry, you are not eligible to redeem…" at bounding box center [650, 304] width 426 height 152
click at [557, 254] on input "ocbc195" at bounding box center [650, 272] width 408 height 38
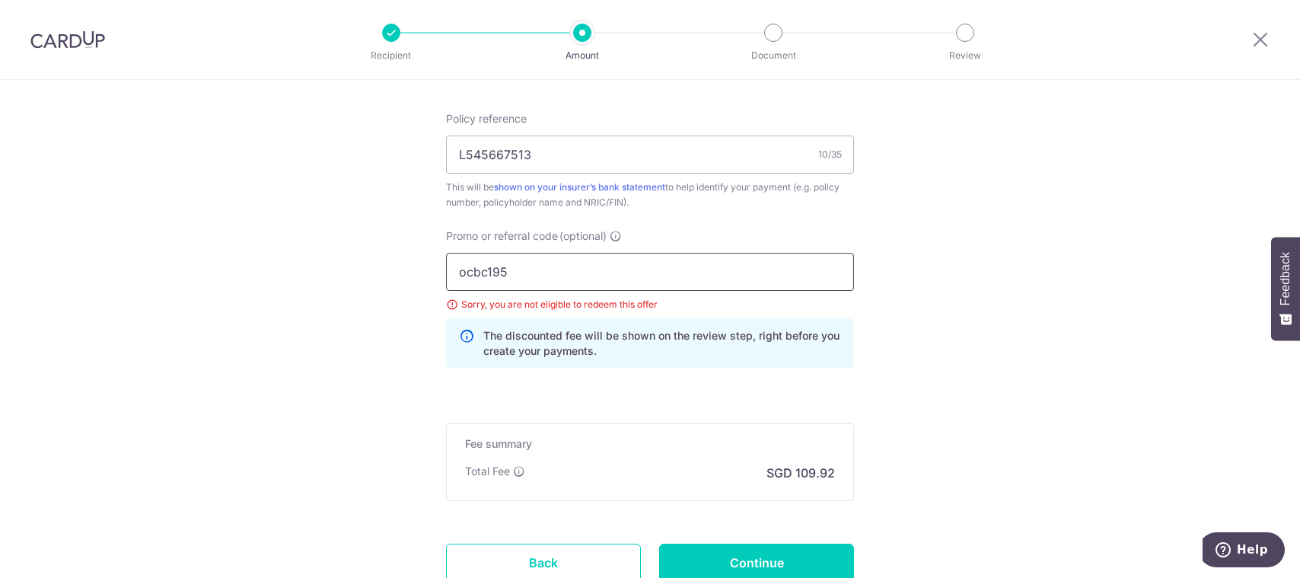
click at [557, 286] on input "ocbc195" at bounding box center [650, 272] width 408 height 38
click at [572, 462] on div "Fee summary Base fee $ 109.92 Extend fee Next-day fee Total Fee SGD 109.92" at bounding box center [650, 462] width 408 height 78
click at [738, 561] on input "Continue" at bounding box center [756, 563] width 195 height 38
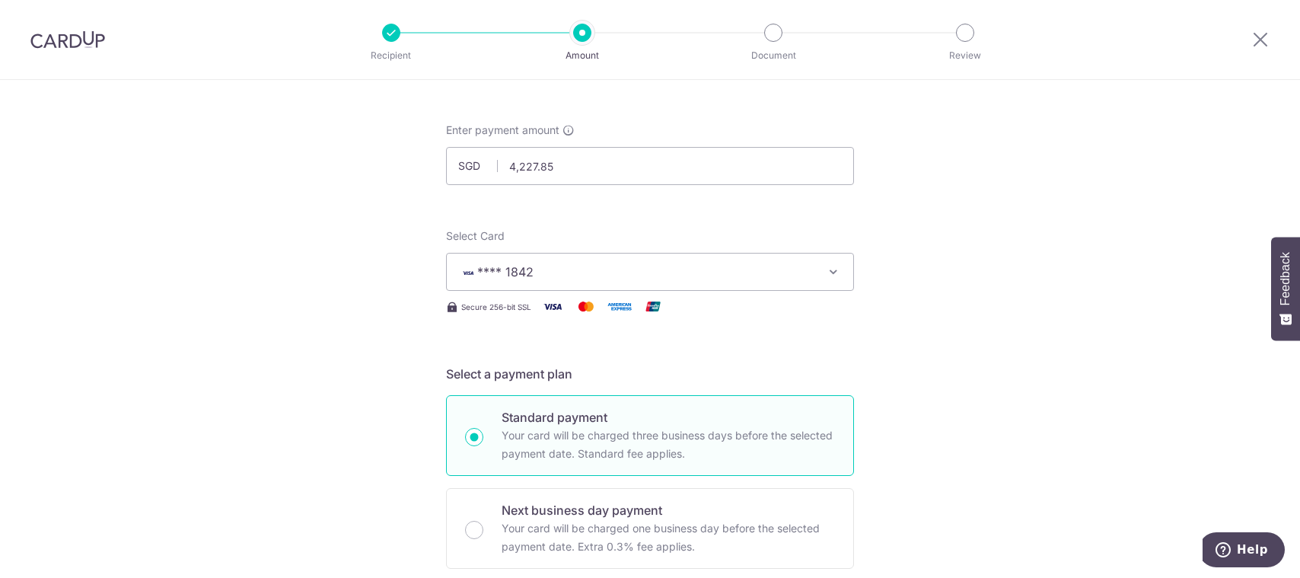
scroll to position [0, 0]
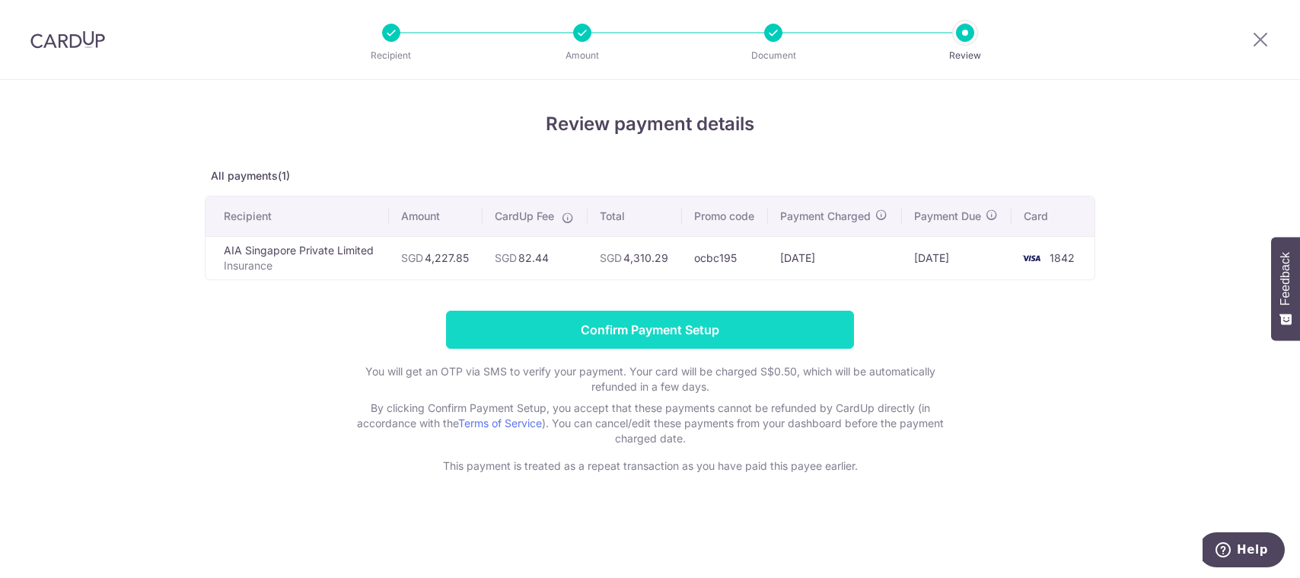
click at [666, 328] on input "Confirm Payment Setup" at bounding box center [650, 330] width 408 height 38
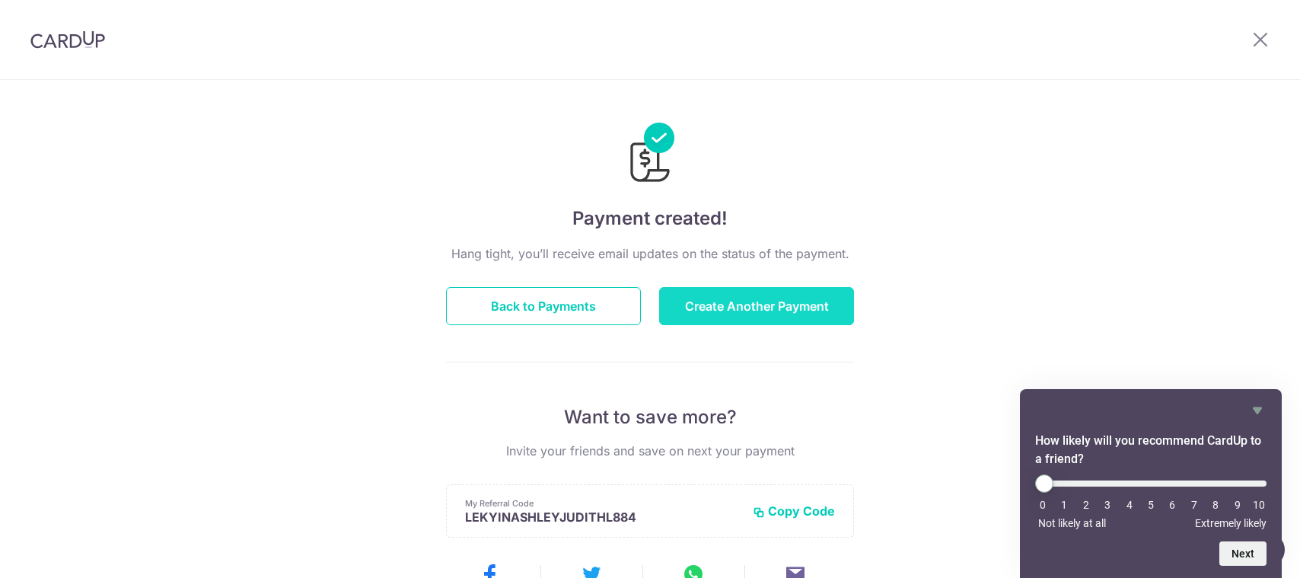
click at [725, 304] on button "Create Another Payment" at bounding box center [756, 306] width 195 height 38
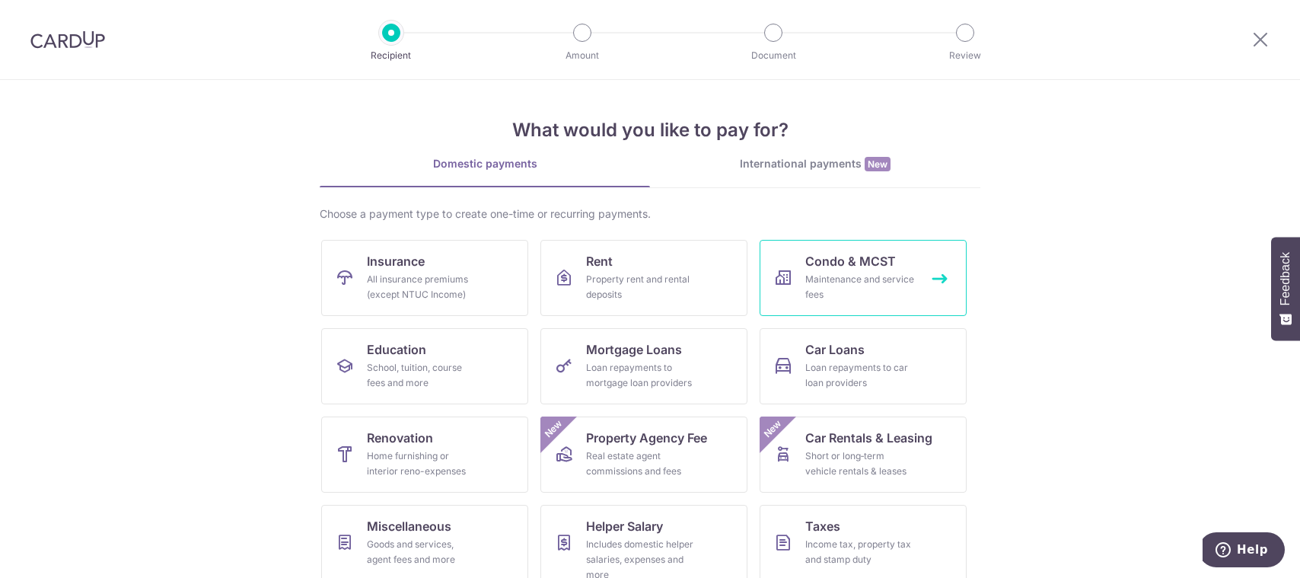
scroll to position [104, 0]
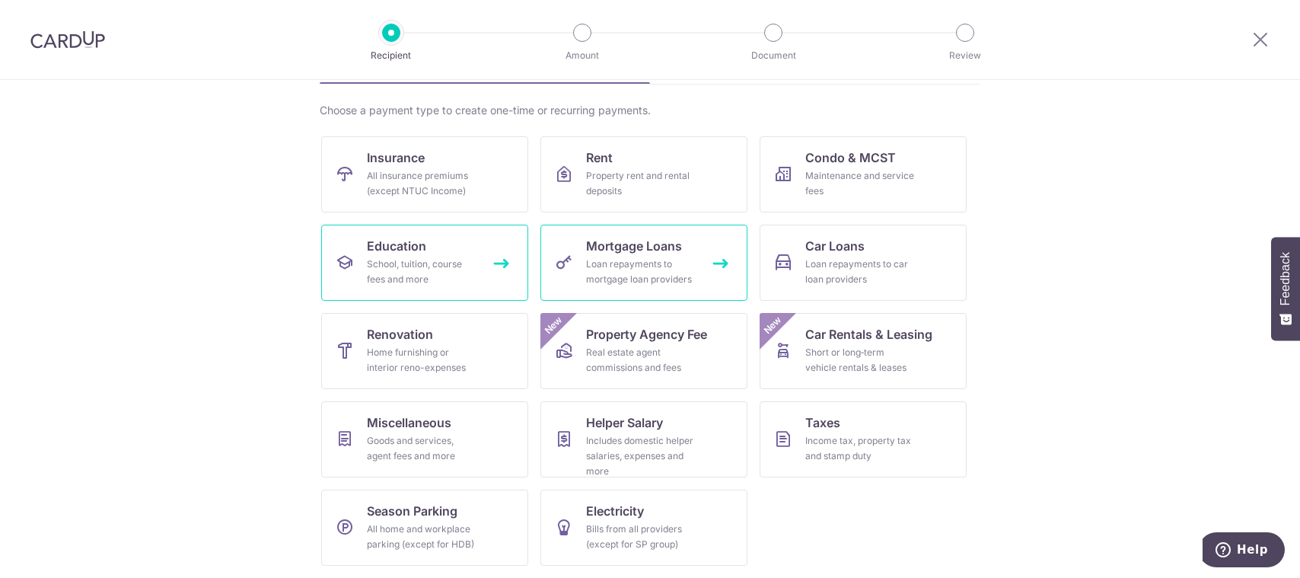
click at [416, 259] on div "School, tuition, course fees and more" at bounding box center [422, 272] width 110 height 30
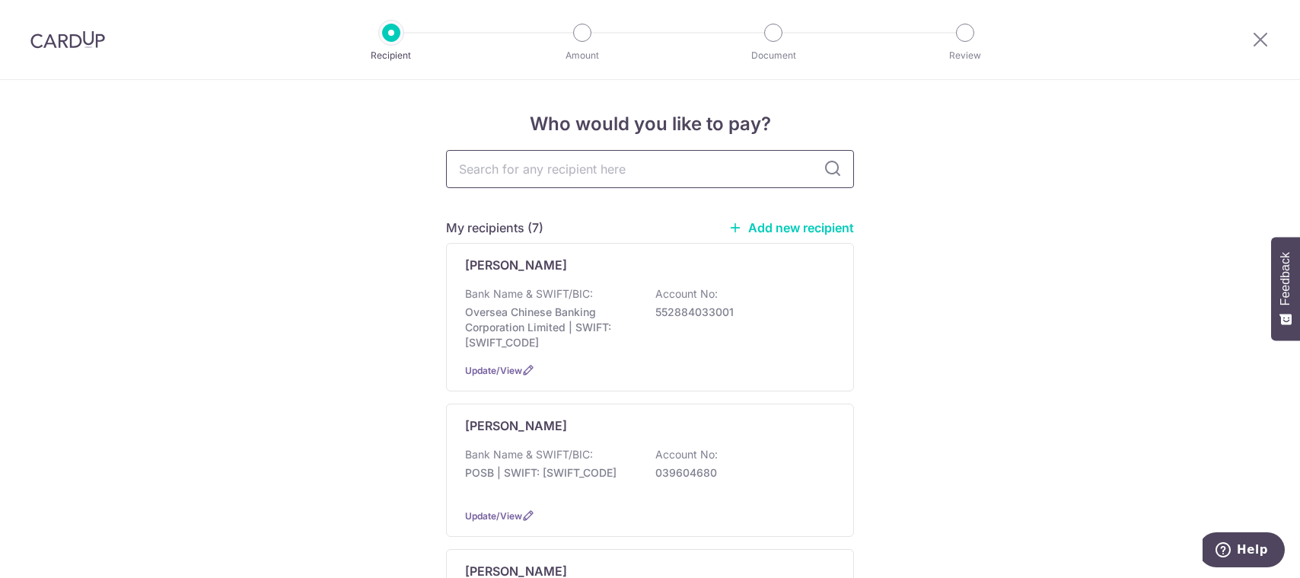
click at [591, 177] on input "text" at bounding box center [650, 169] width 408 height 38
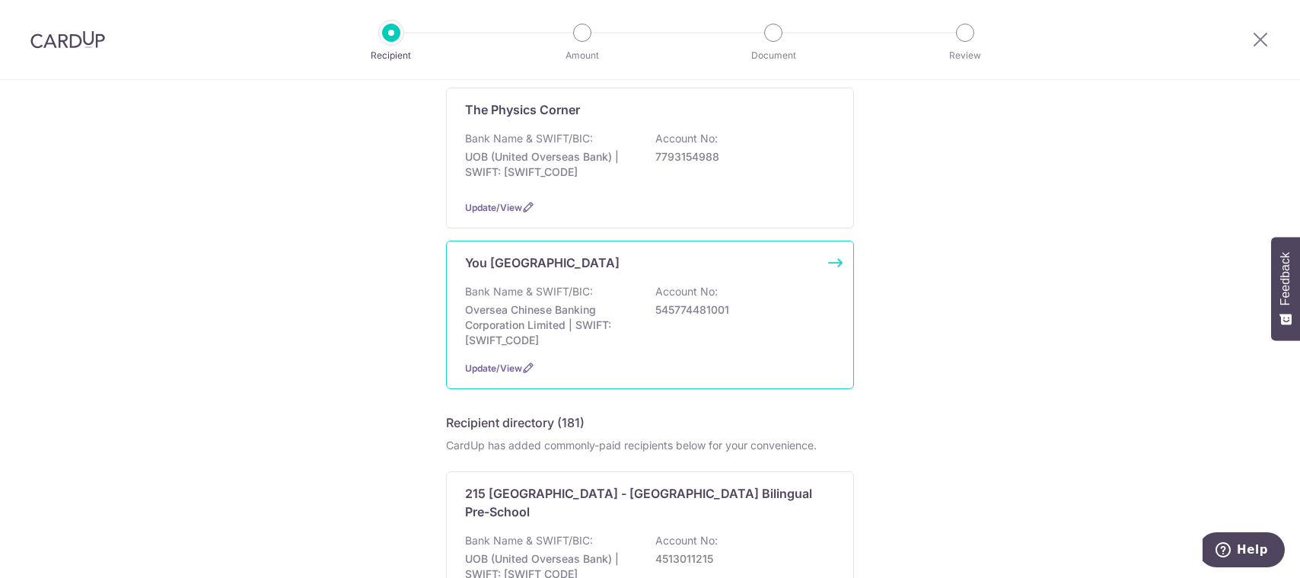
scroll to position [913, 0]
click at [526, 310] on p "Oversea Chinese Banking Corporation Limited | SWIFT: OCBCSGSGXXX" at bounding box center [550, 324] width 171 height 46
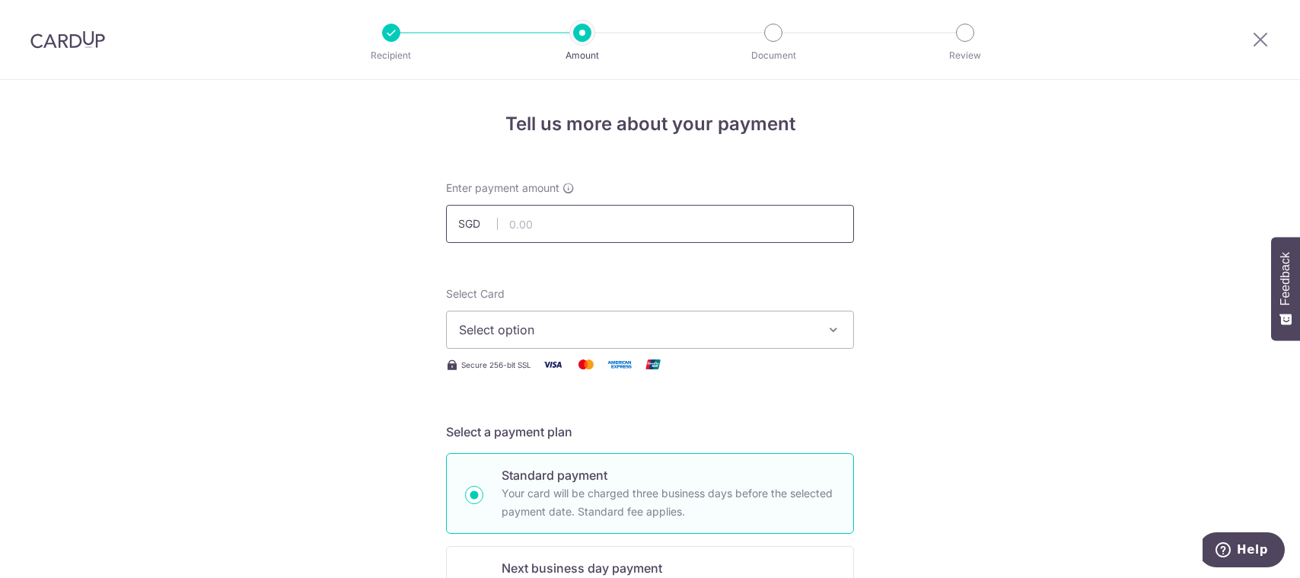
click at [630, 225] on input "text" at bounding box center [650, 224] width 408 height 38
click at [540, 233] on input "text" at bounding box center [650, 224] width 408 height 38
type input "1,386.00"
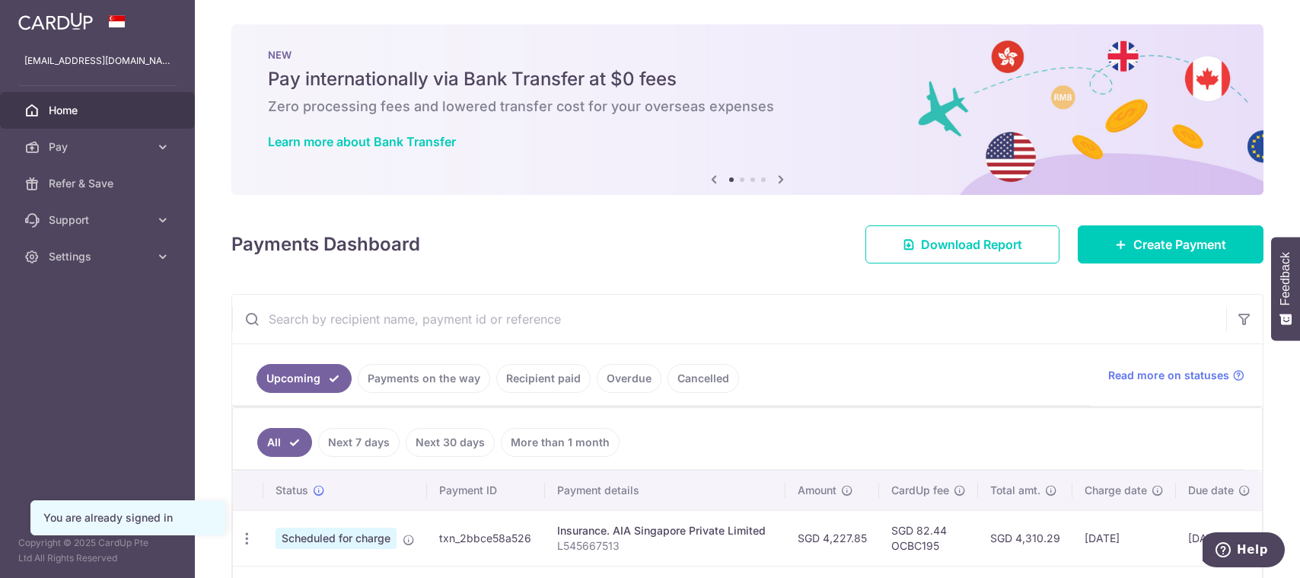
click at [432, 381] on link "Payments on the way" at bounding box center [424, 378] width 132 height 29
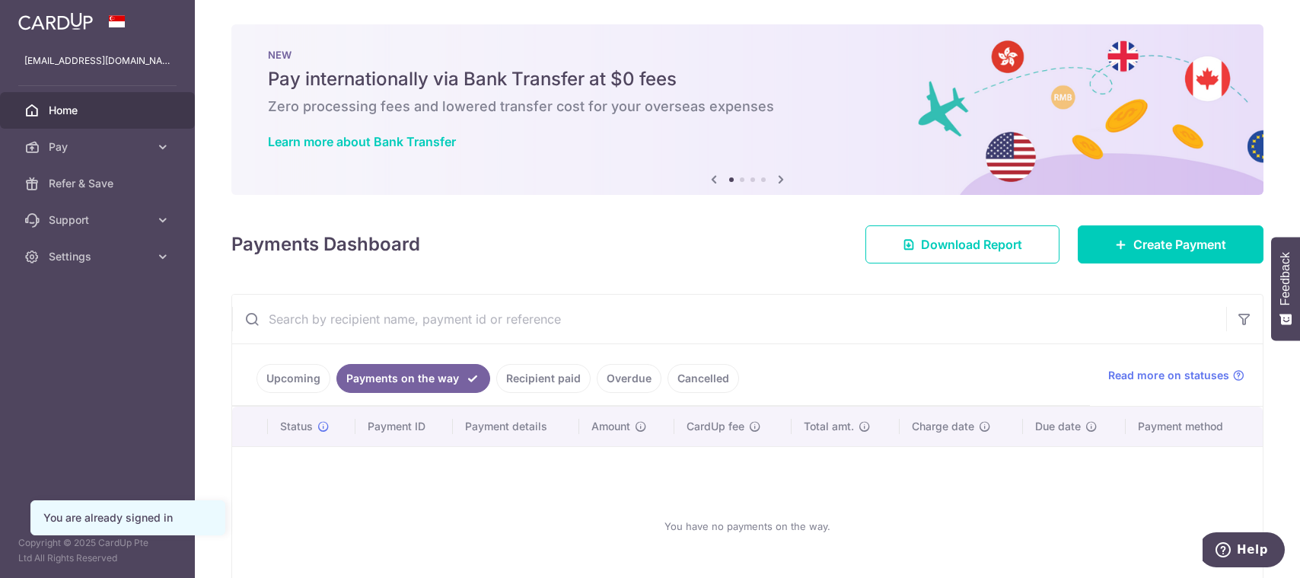
scroll to position [101, 0]
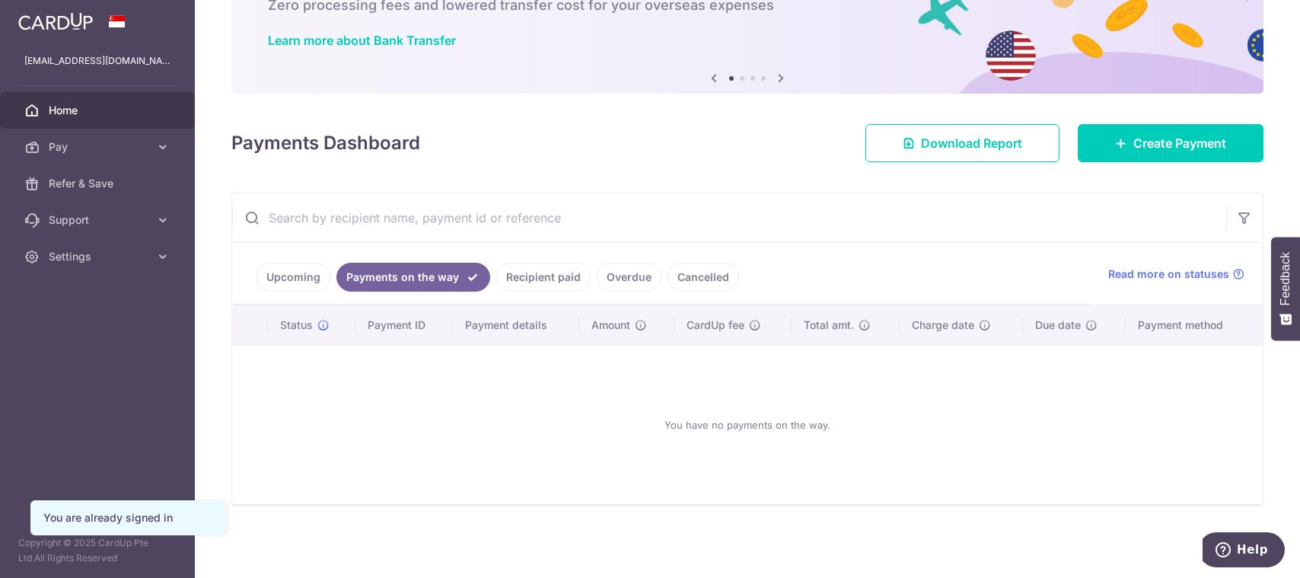
click at [294, 281] on link "Upcoming" at bounding box center [294, 277] width 74 height 29
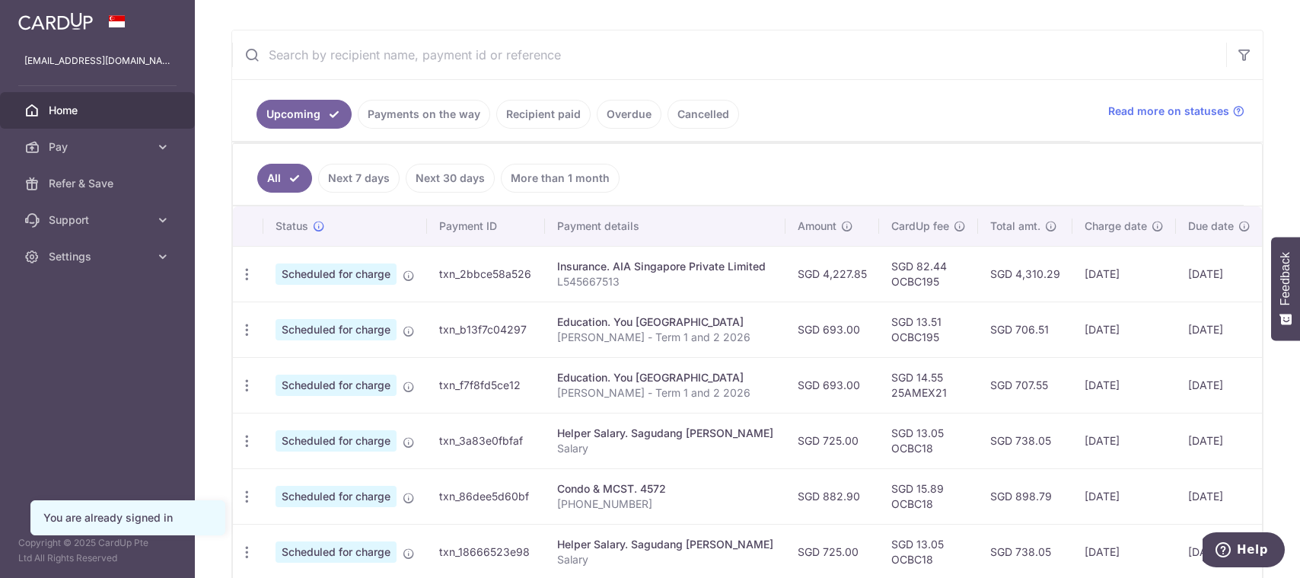
scroll to position [406, 0]
